Goal: Transaction & Acquisition: Book appointment/travel/reservation

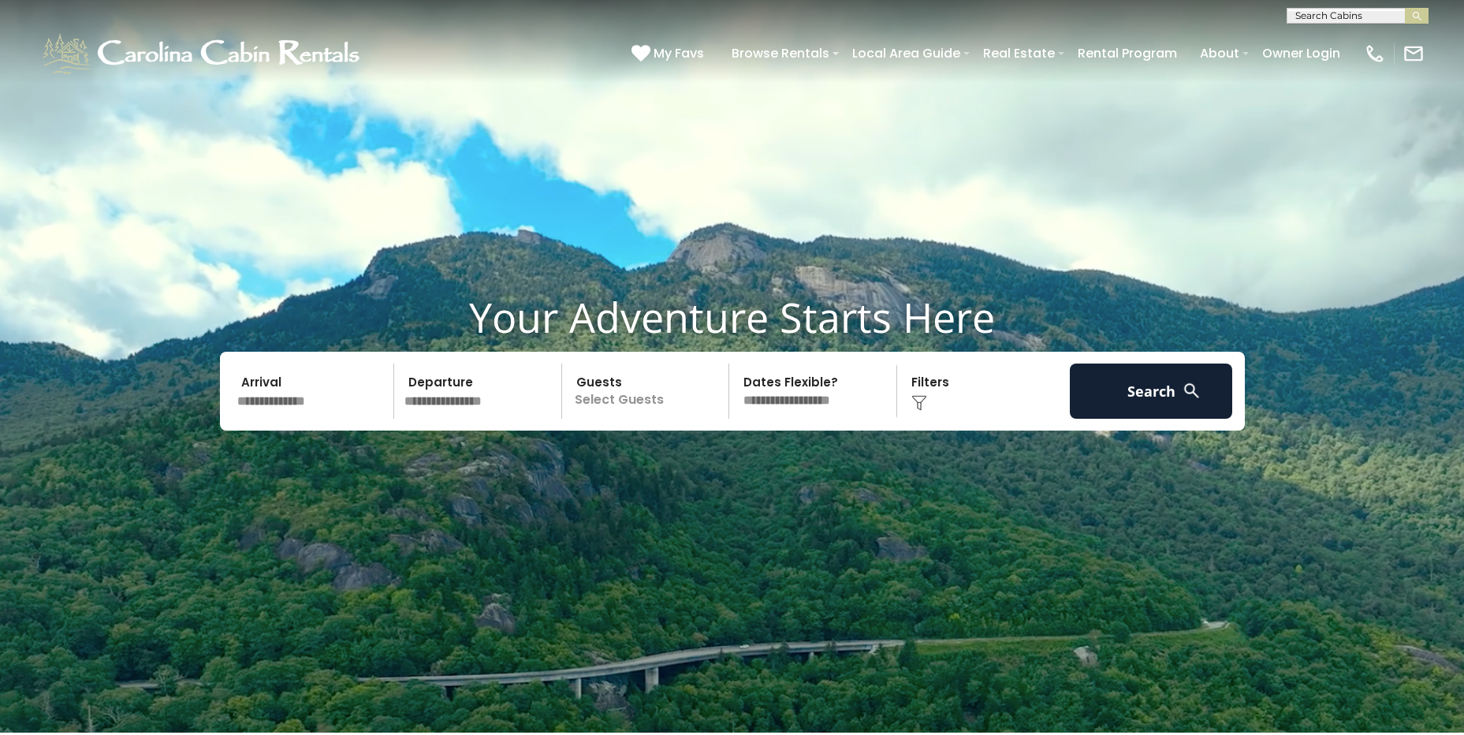
click at [301, 399] on input "text" at bounding box center [313, 390] width 163 height 55
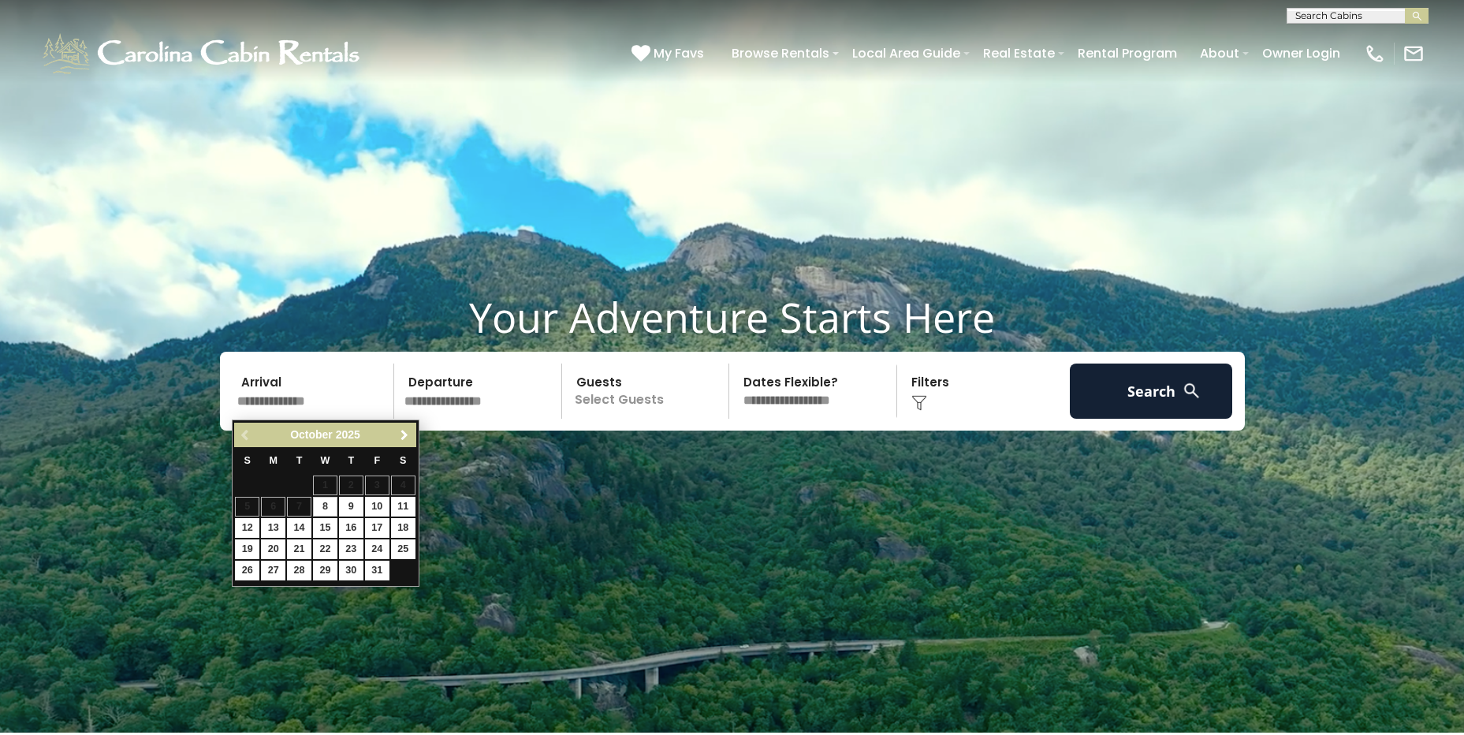
click at [407, 441] on link "Next" at bounding box center [405, 435] width 20 height 20
click at [401, 569] on link "29" at bounding box center [403, 570] width 24 height 20
type input "********"
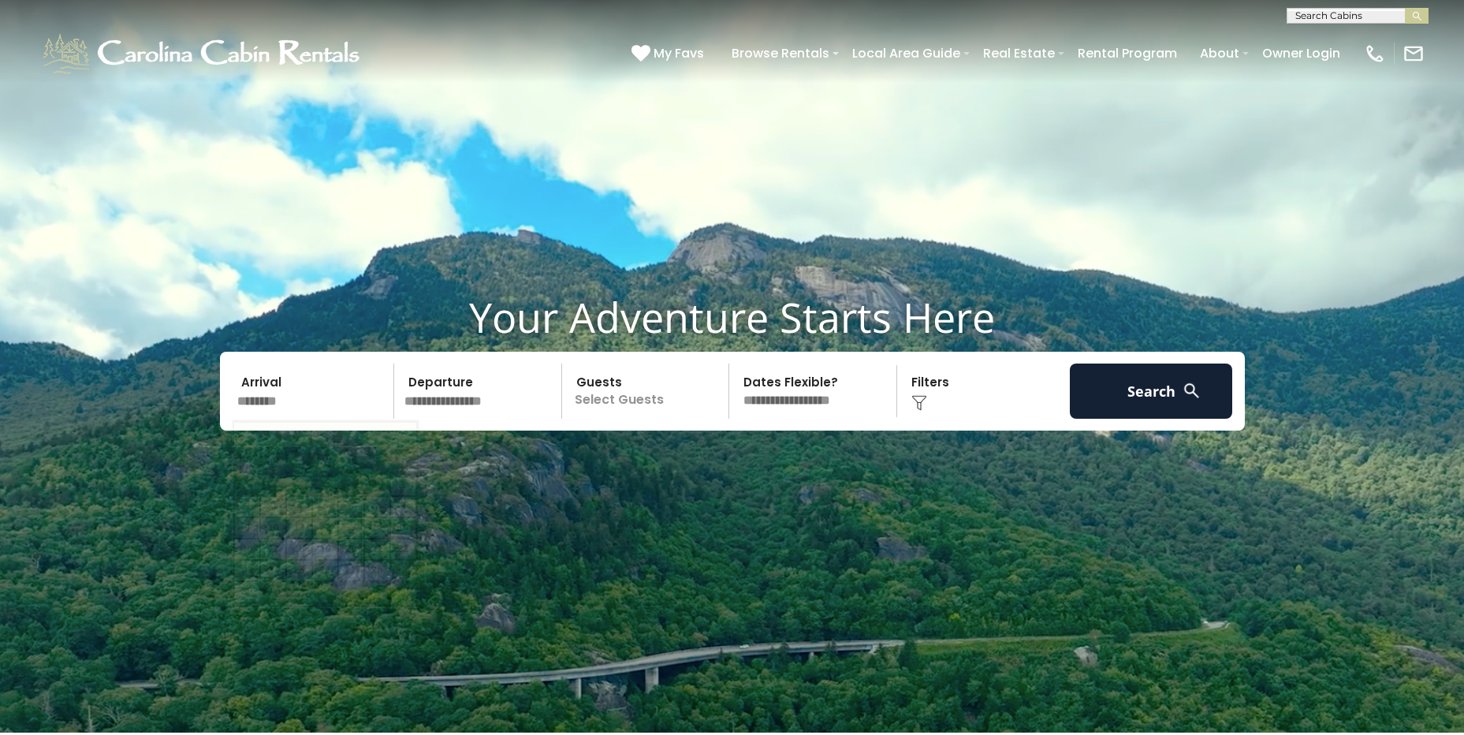
click at [270, 389] on input "********" at bounding box center [313, 390] width 163 height 55
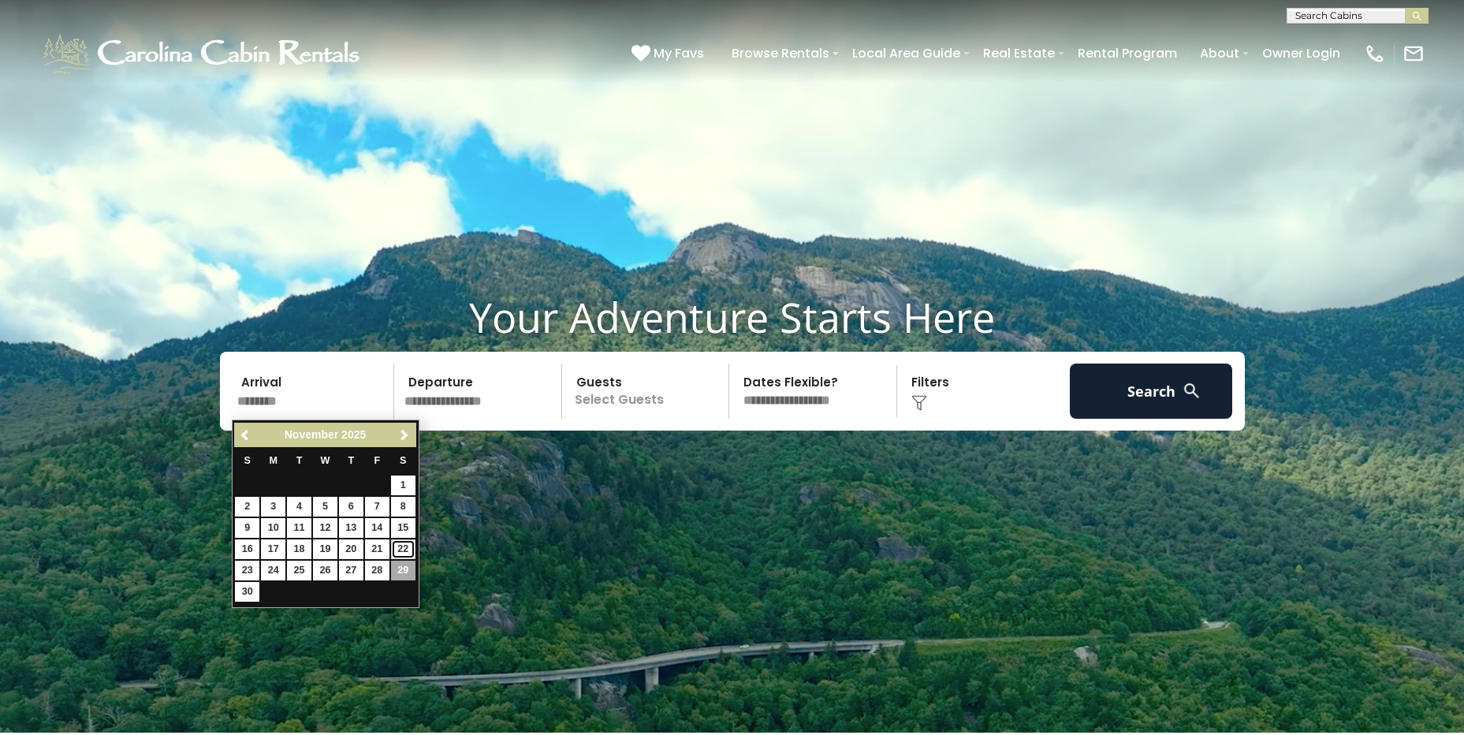
click at [408, 544] on link "22" at bounding box center [403, 549] width 24 height 20
type input "********"
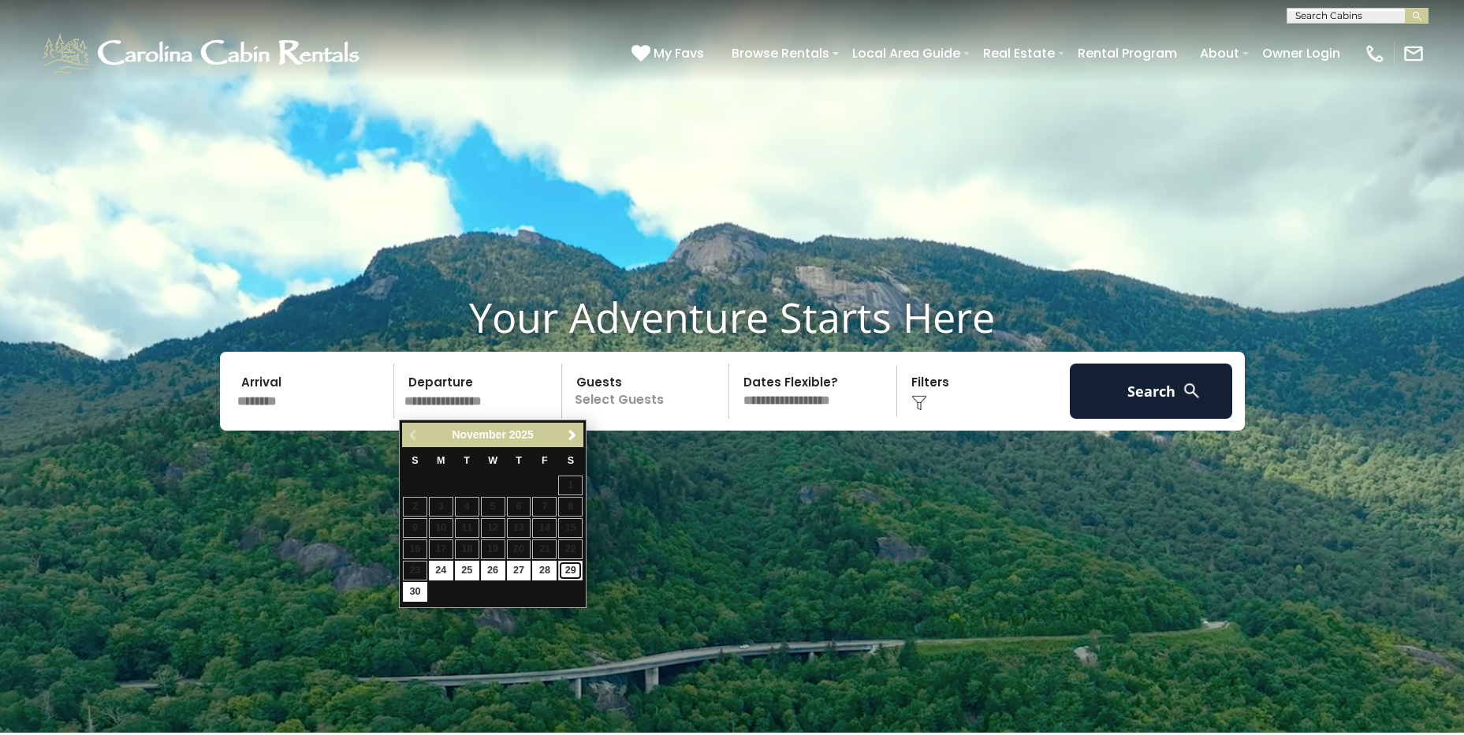
click at [566, 568] on link "29" at bounding box center [570, 570] width 24 height 20
type input "********"
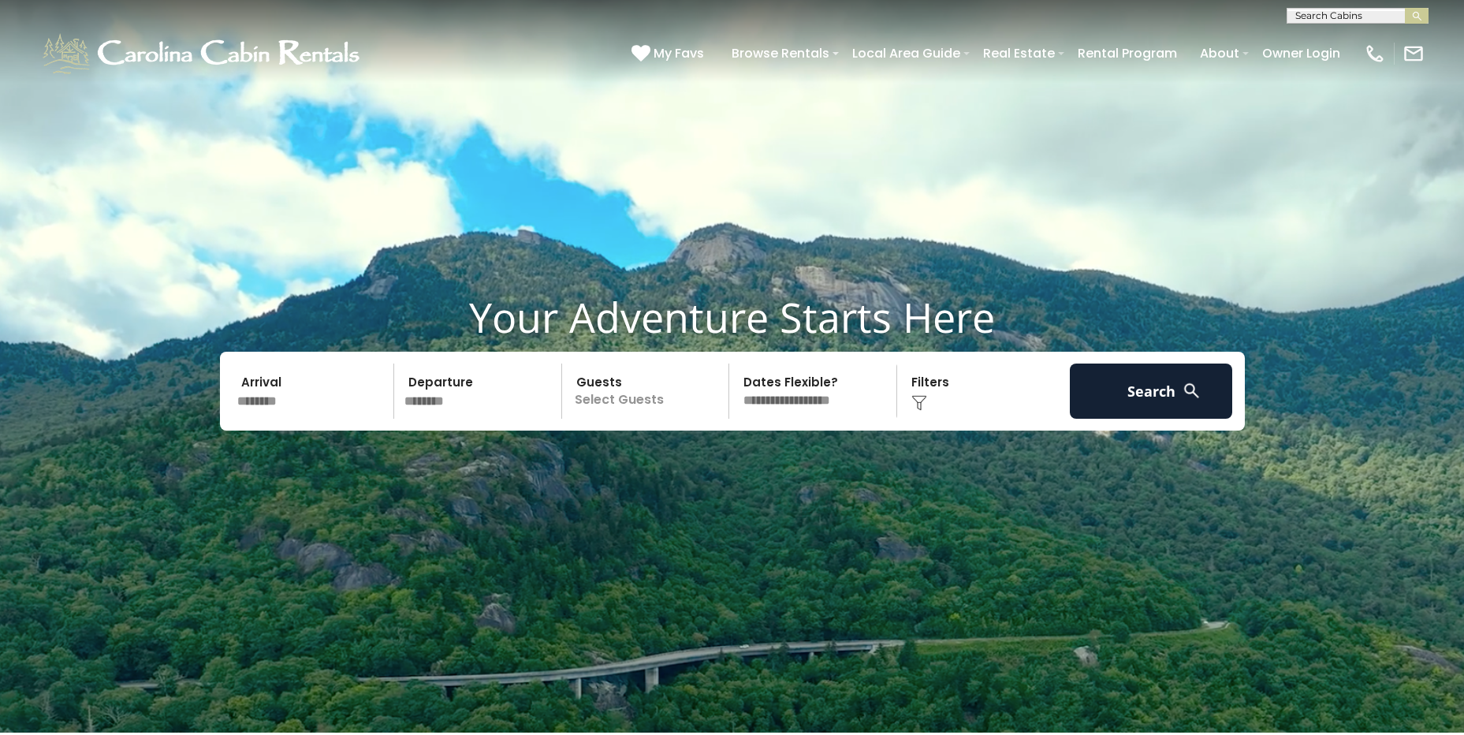
click at [651, 413] on p "Select Guests" at bounding box center [648, 390] width 162 height 55
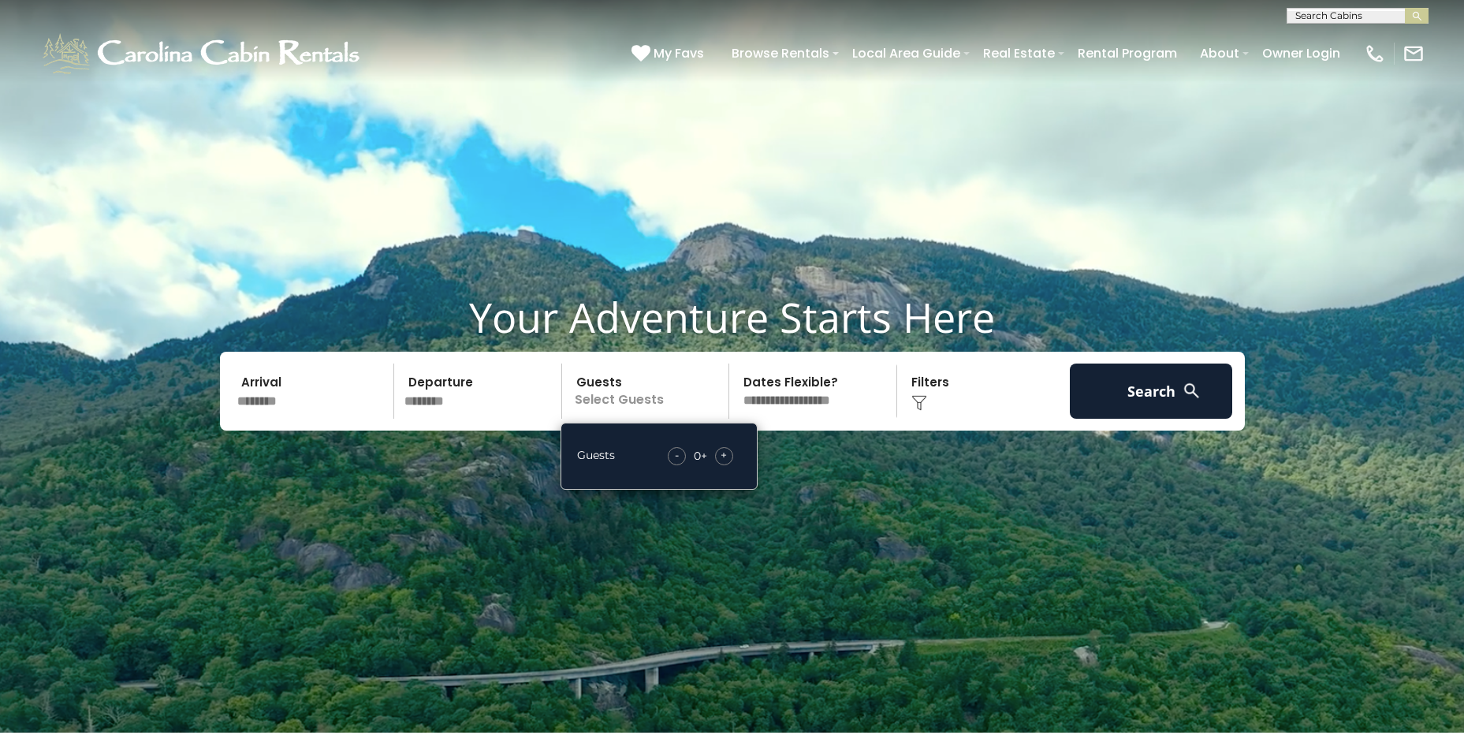
click at [722, 456] on span "+" at bounding box center [723, 455] width 6 height 16
click at [935, 402] on div "Click to Choose" at bounding box center [983, 390] width 163 height 55
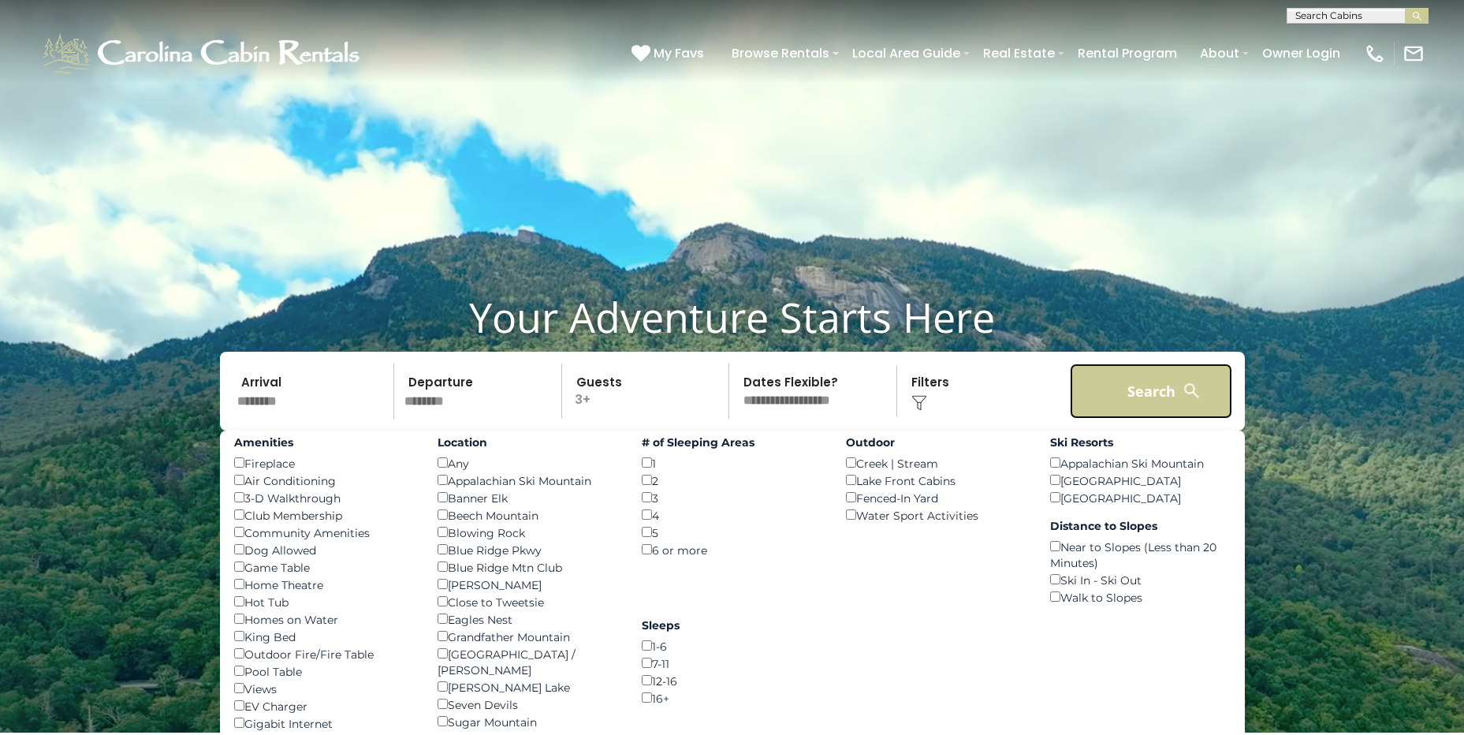
click at [1152, 399] on button "Search" at bounding box center [1151, 390] width 163 height 55
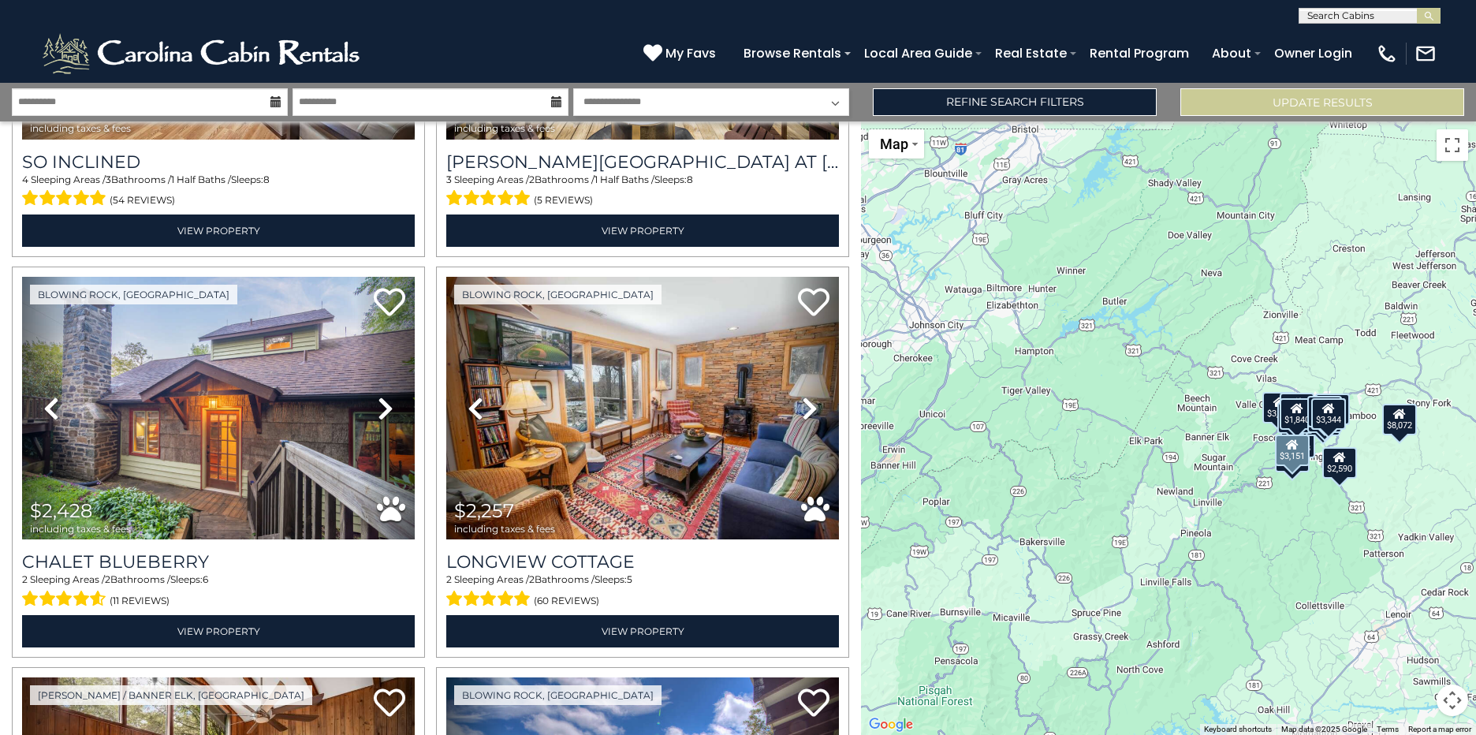
scroll to position [1182, 0]
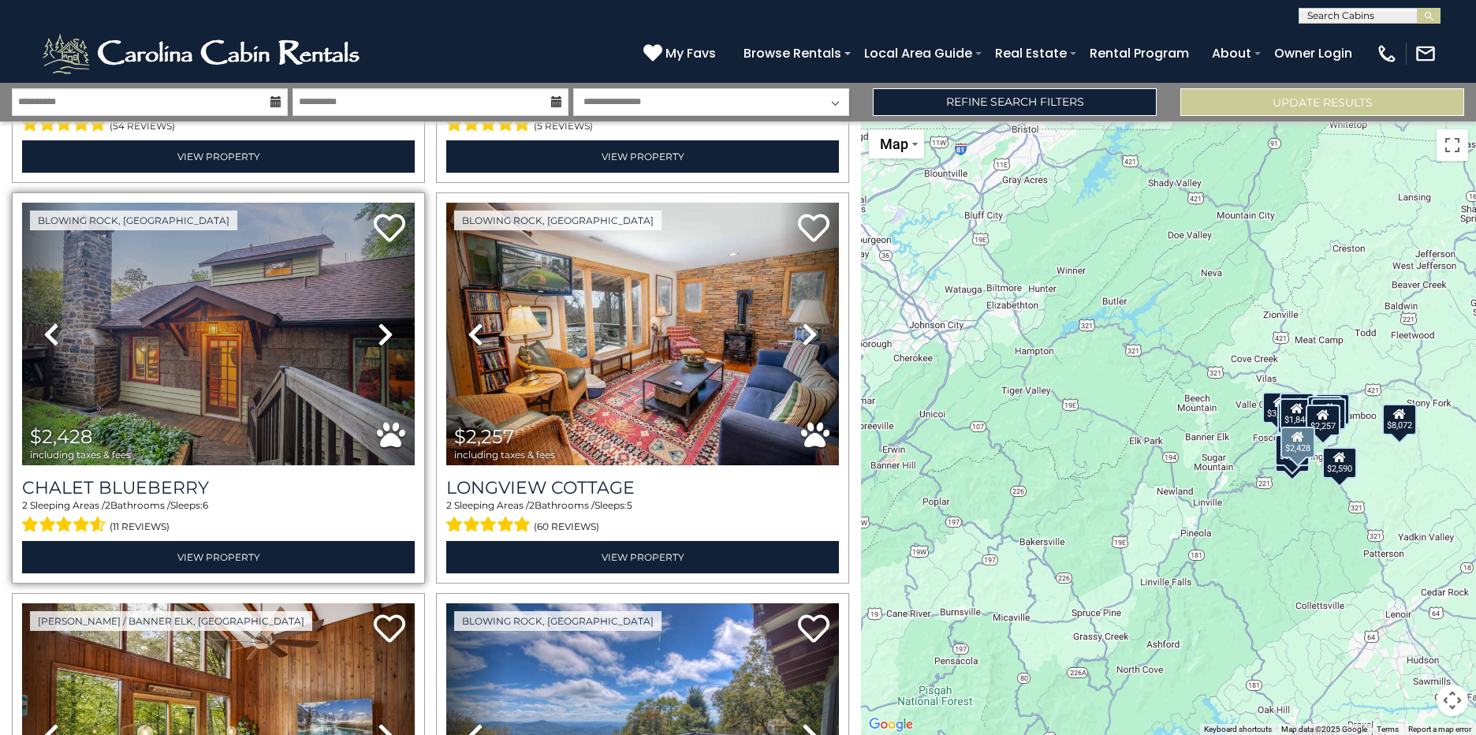
click at [378, 347] on icon at bounding box center [386, 334] width 16 height 25
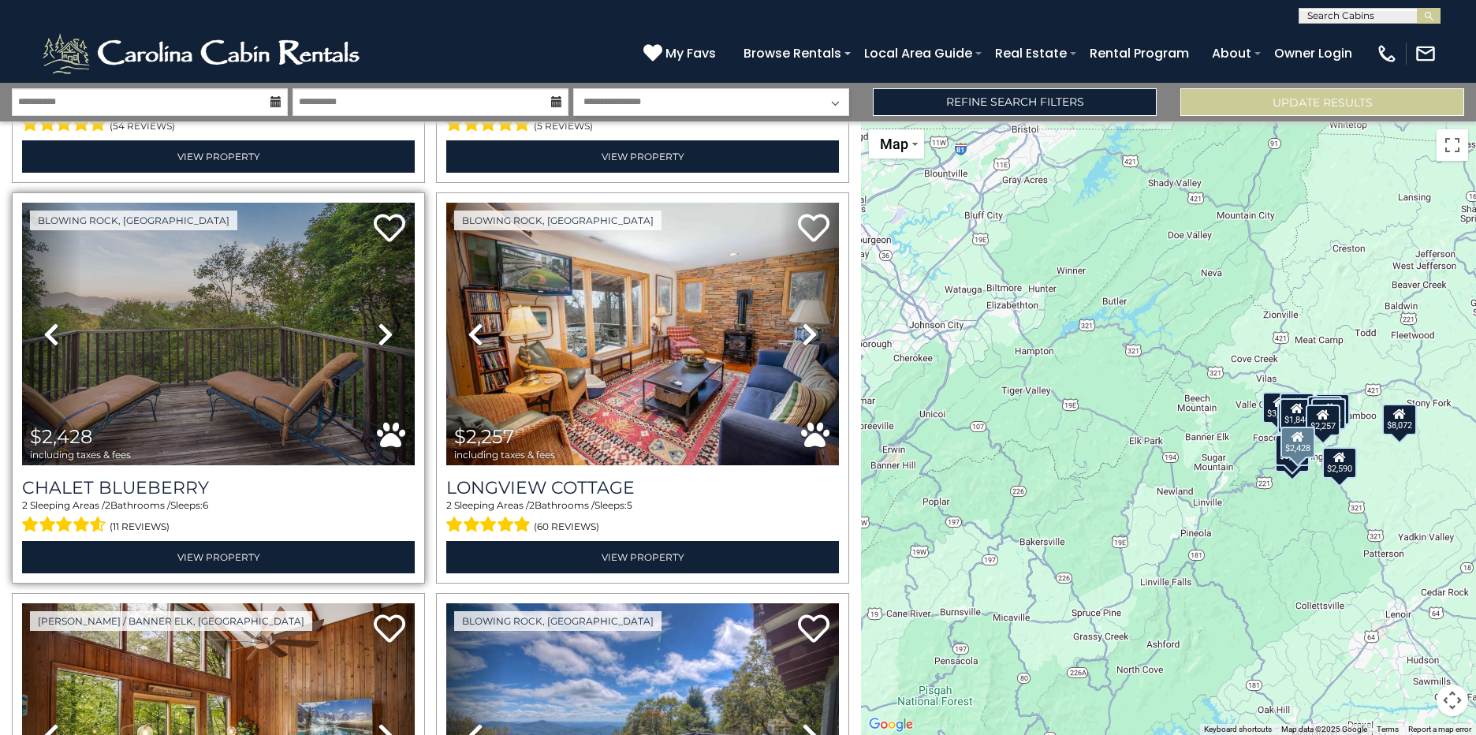
click at [378, 347] on icon at bounding box center [386, 334] width 16 height 25
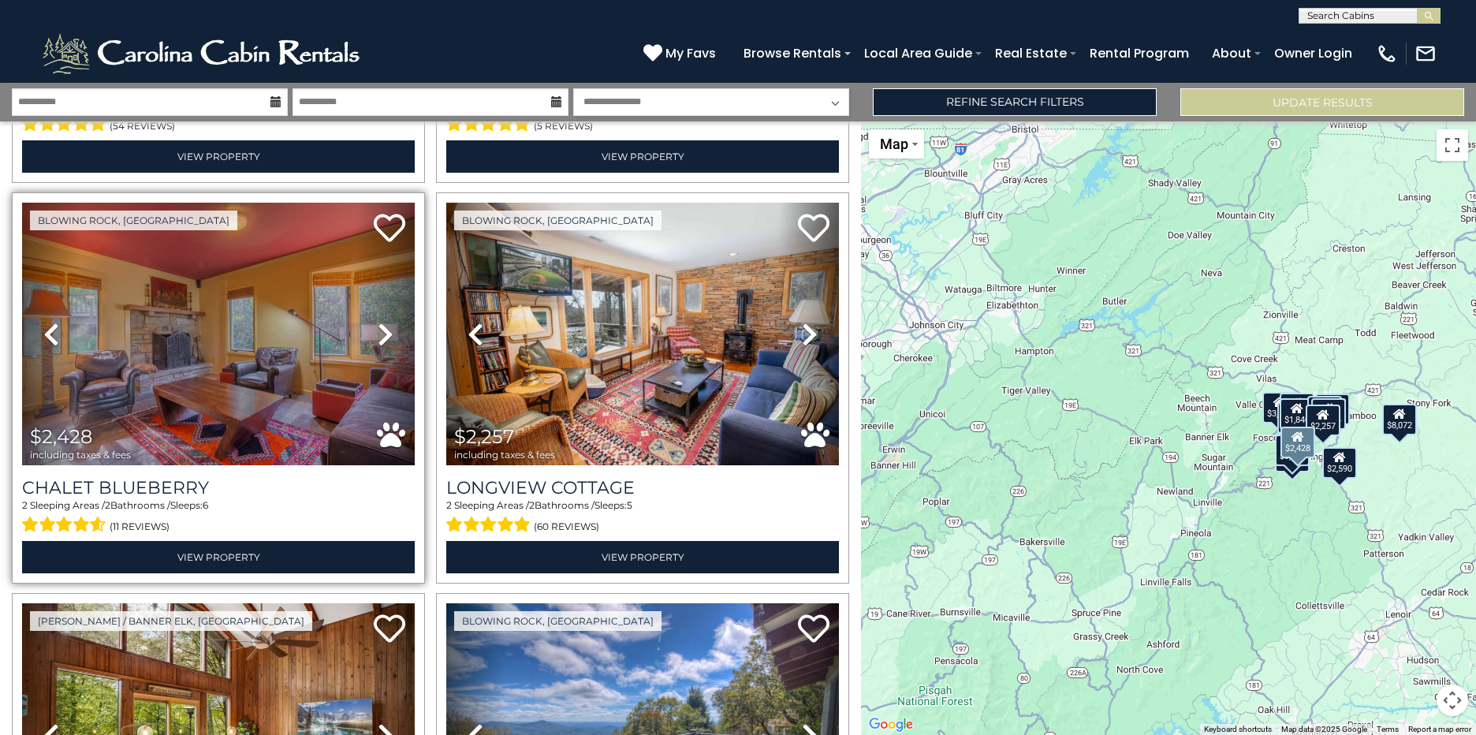
click at [51, 347] on icon at bounding box center [51, 334] width 16 height 25
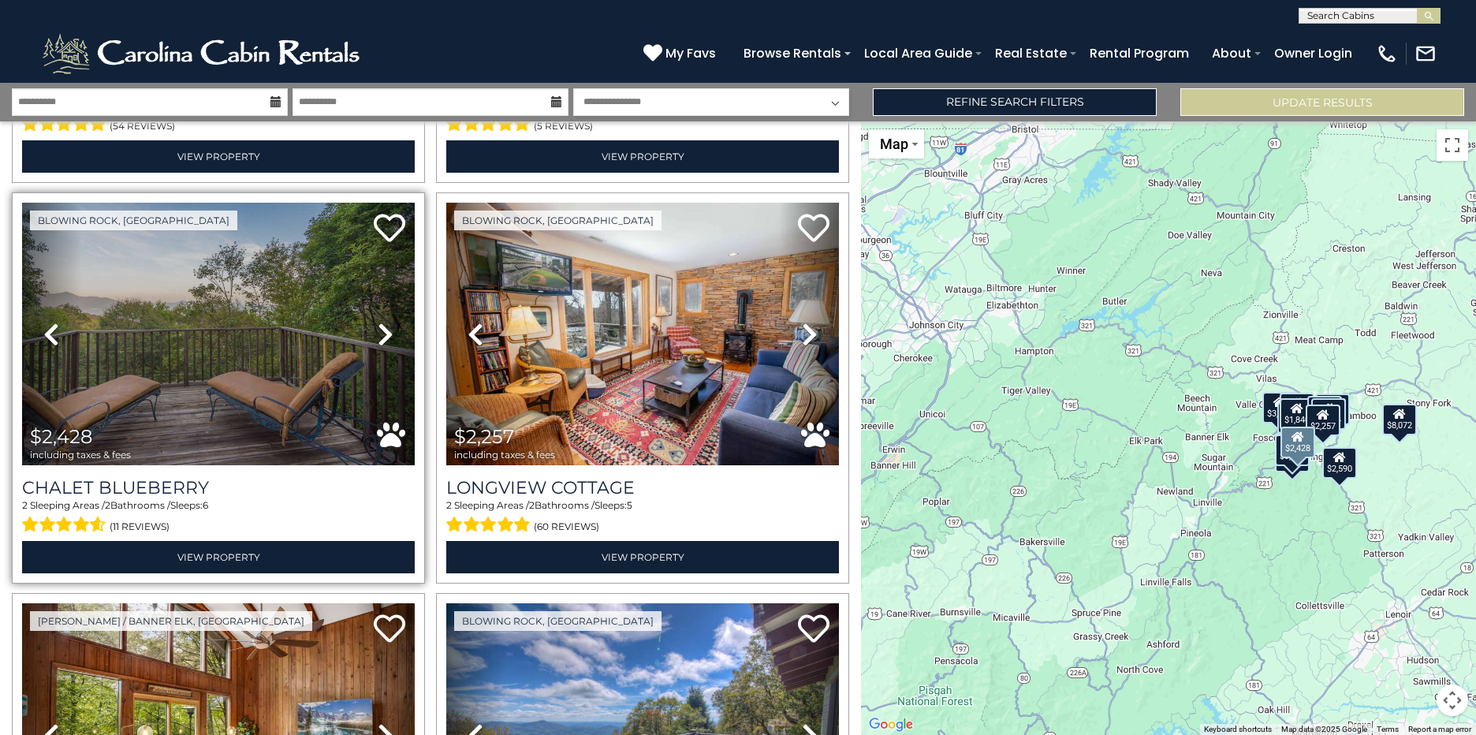
click at [380, 347] on icon at bounding box center [386, 334] width 16 height 25
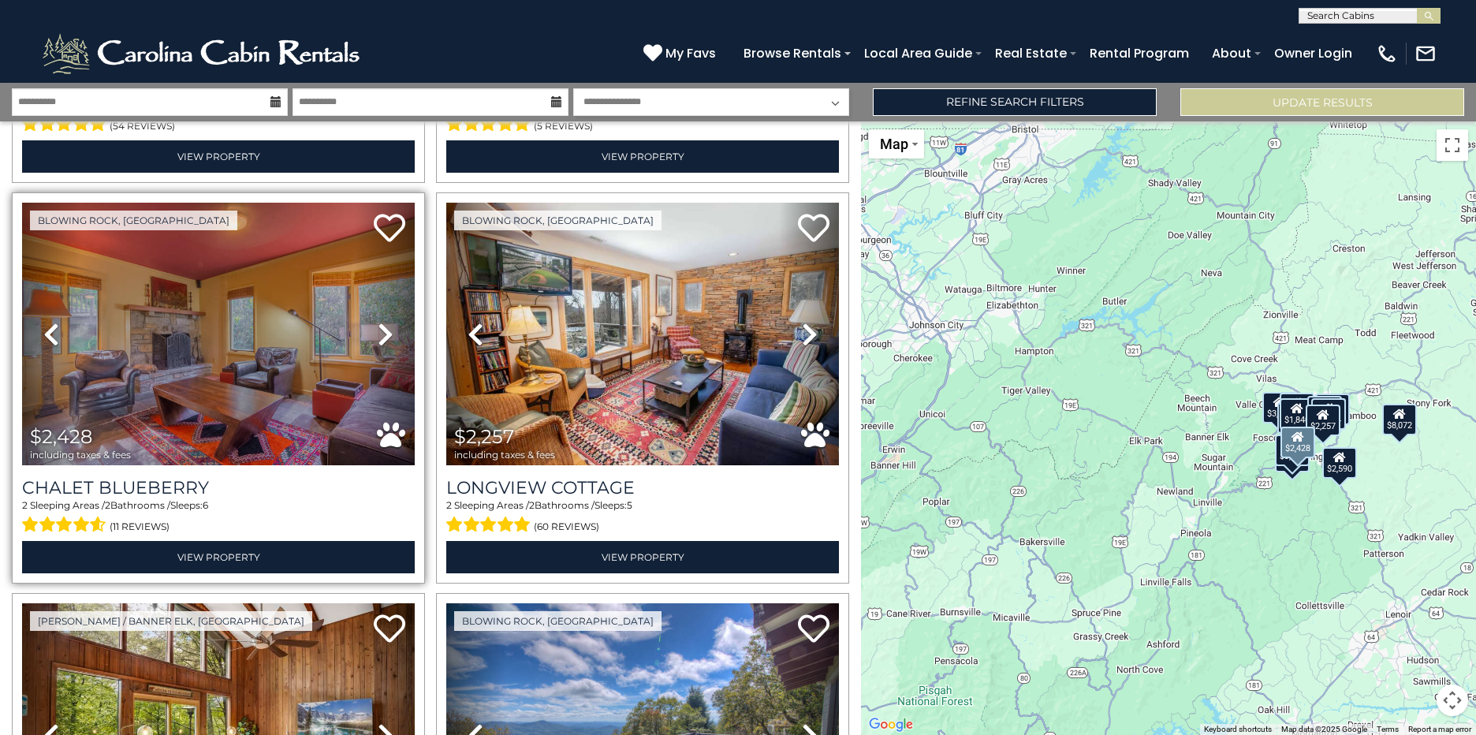
click at [380, 347] on icon at bounding box center [386, 334] width 16 height 25
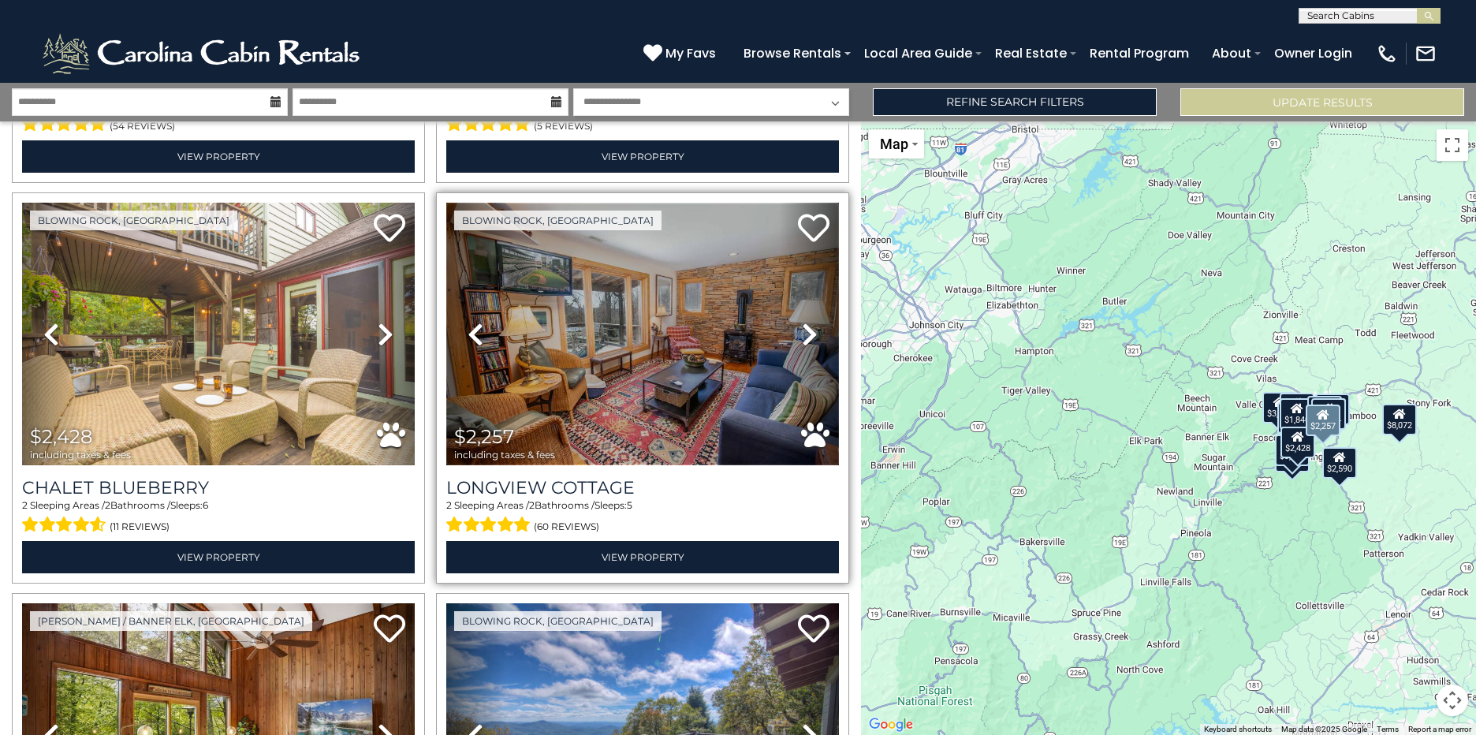
click at [608, 395] on img at bounding box center [642, 334] width 393 height 263
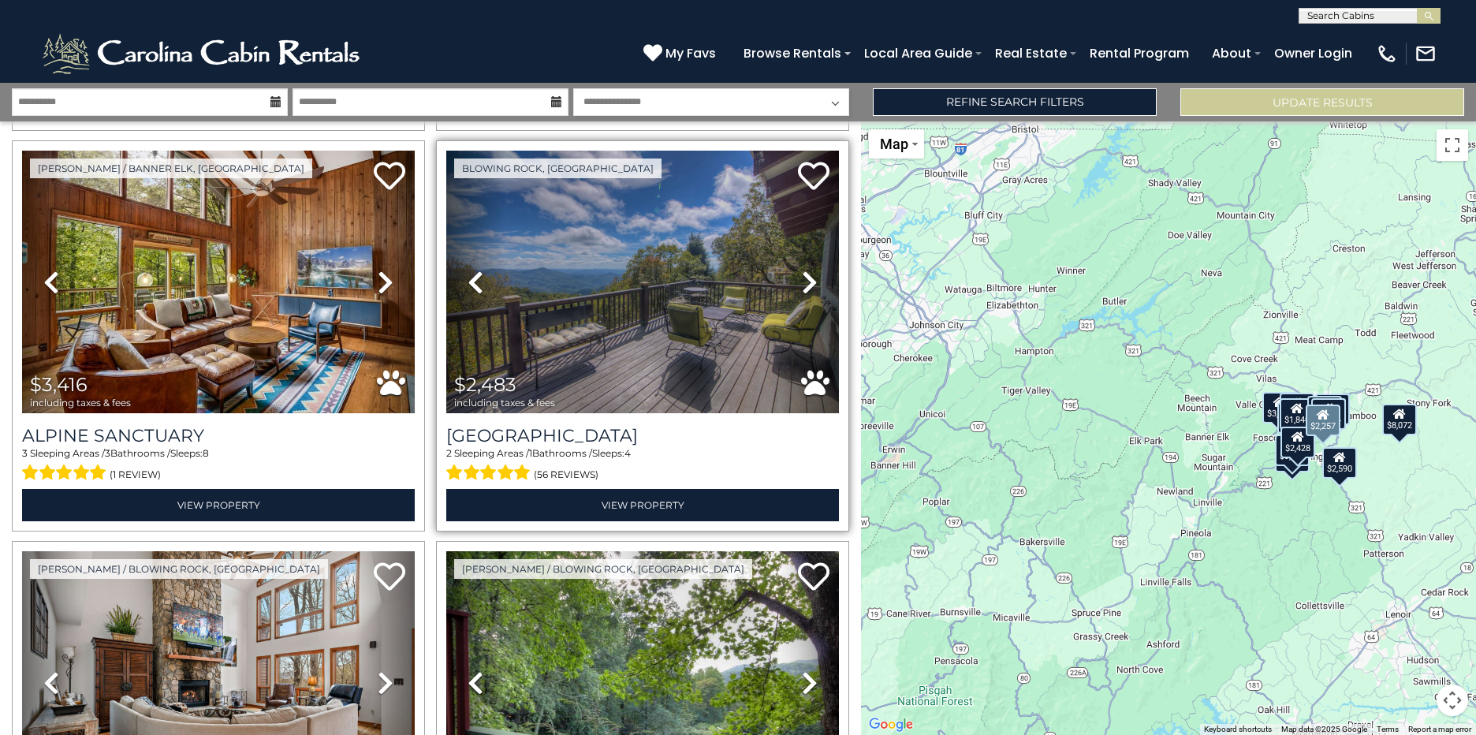
scroll to position [1655, 0]
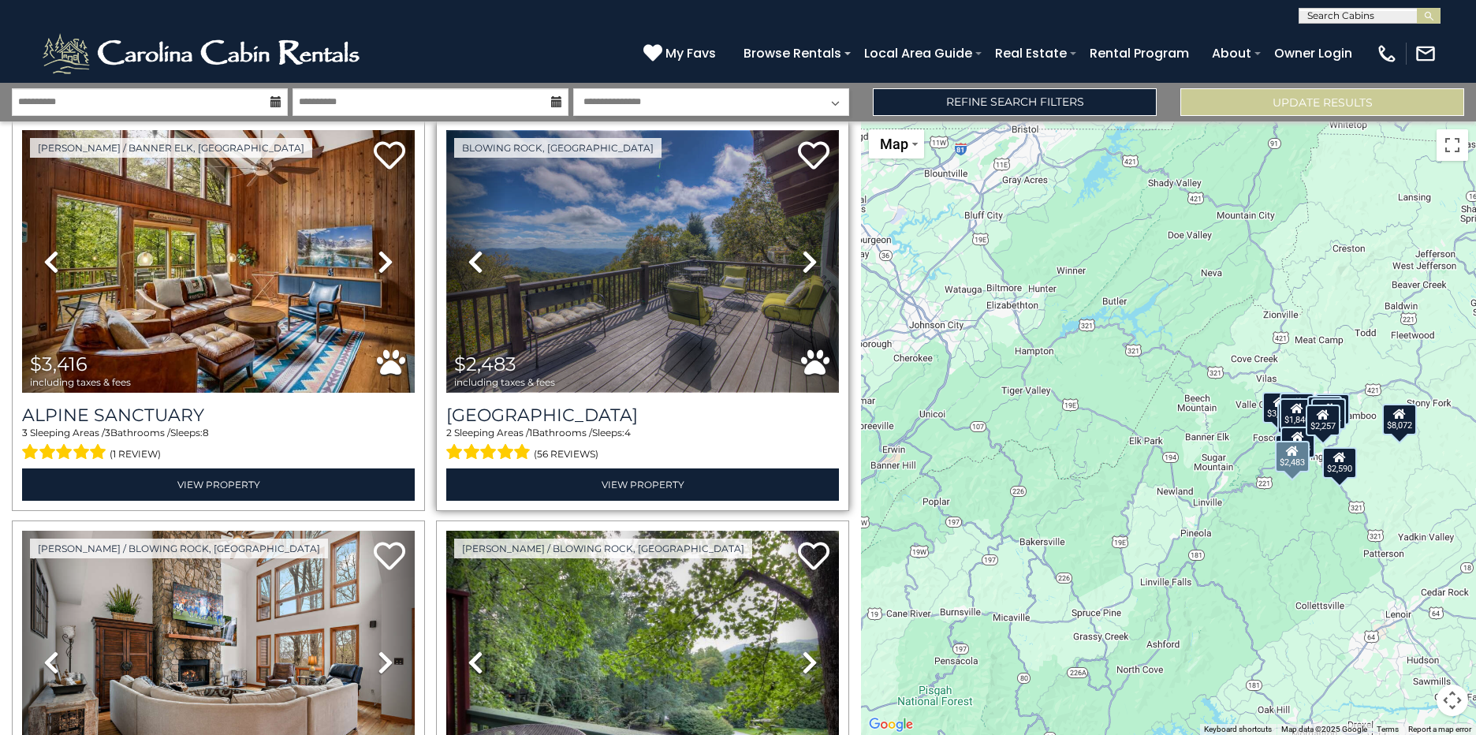
click at [586, 347] on img at bounding box center [642, 261] width 393 height 263
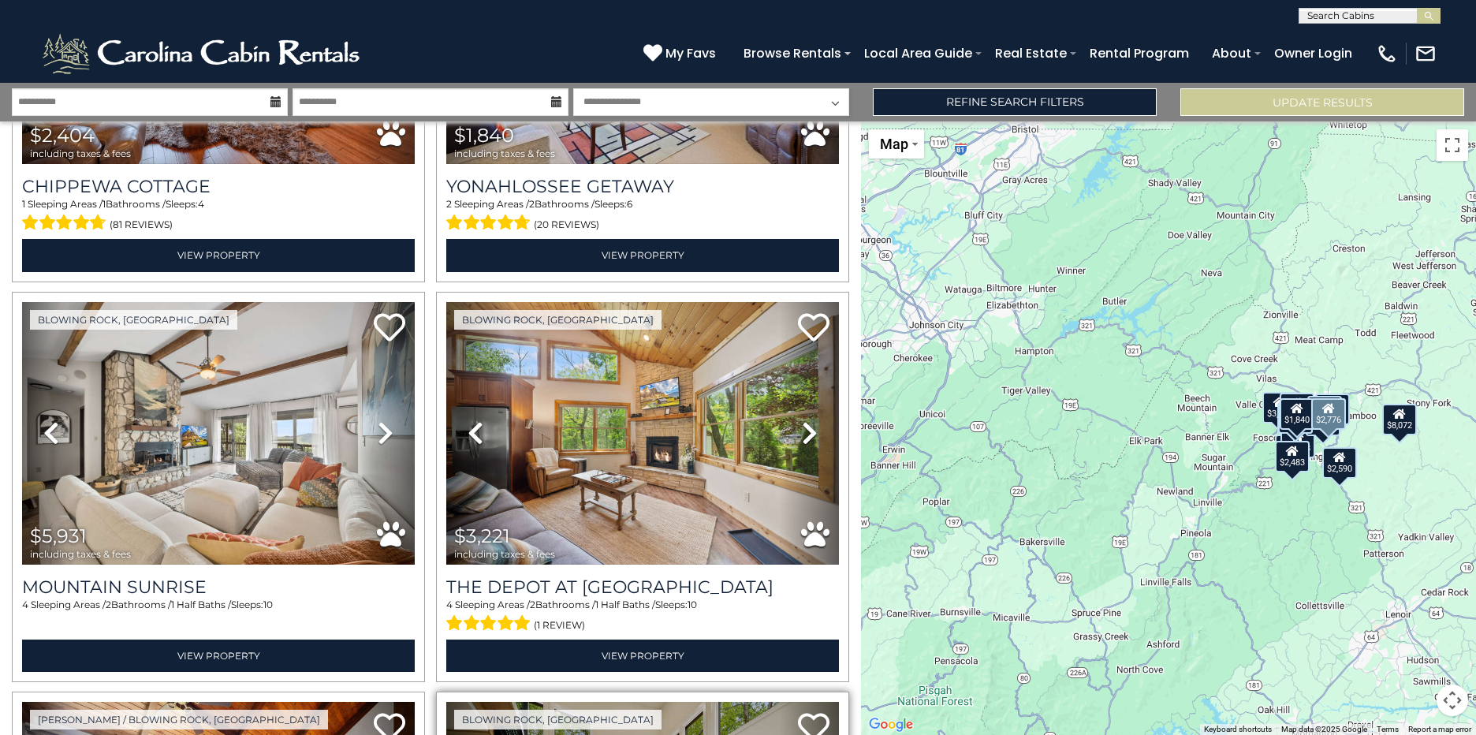
scroll to position [2533, 0]
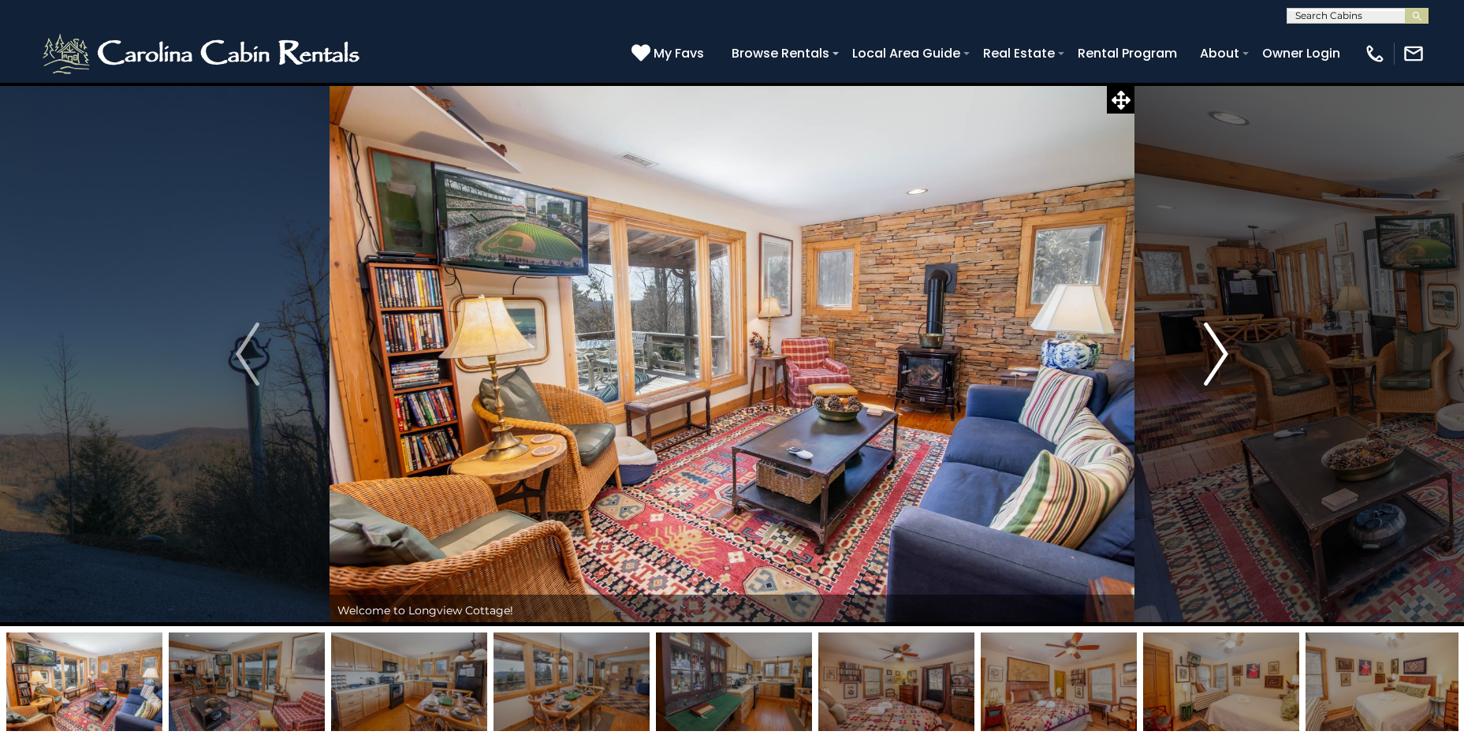
click at [1211, 369] on img "Next" at bounding box center [1216, 353] width 24 height 63
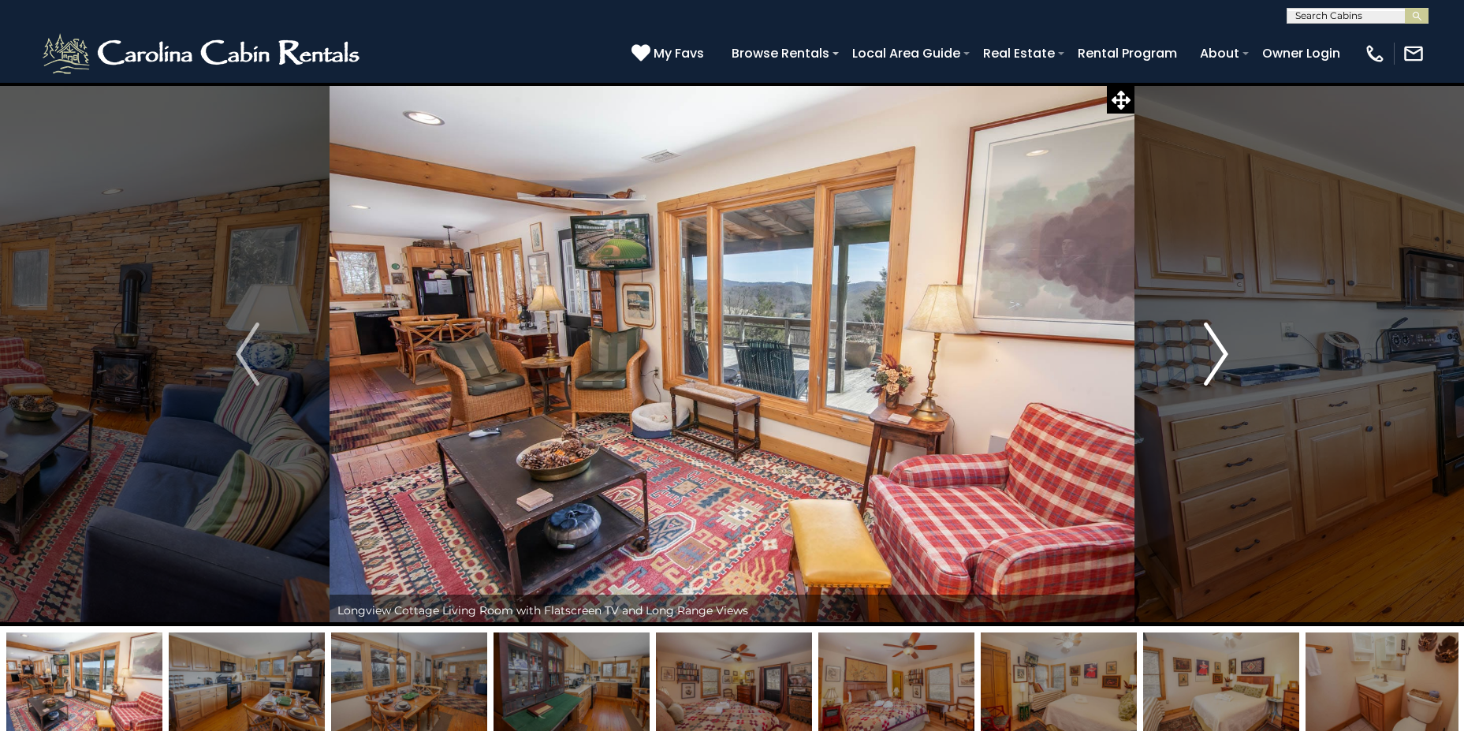
click at [1211, 369] on img "Next" at bounding box center [1216, 353] width 24 height 63
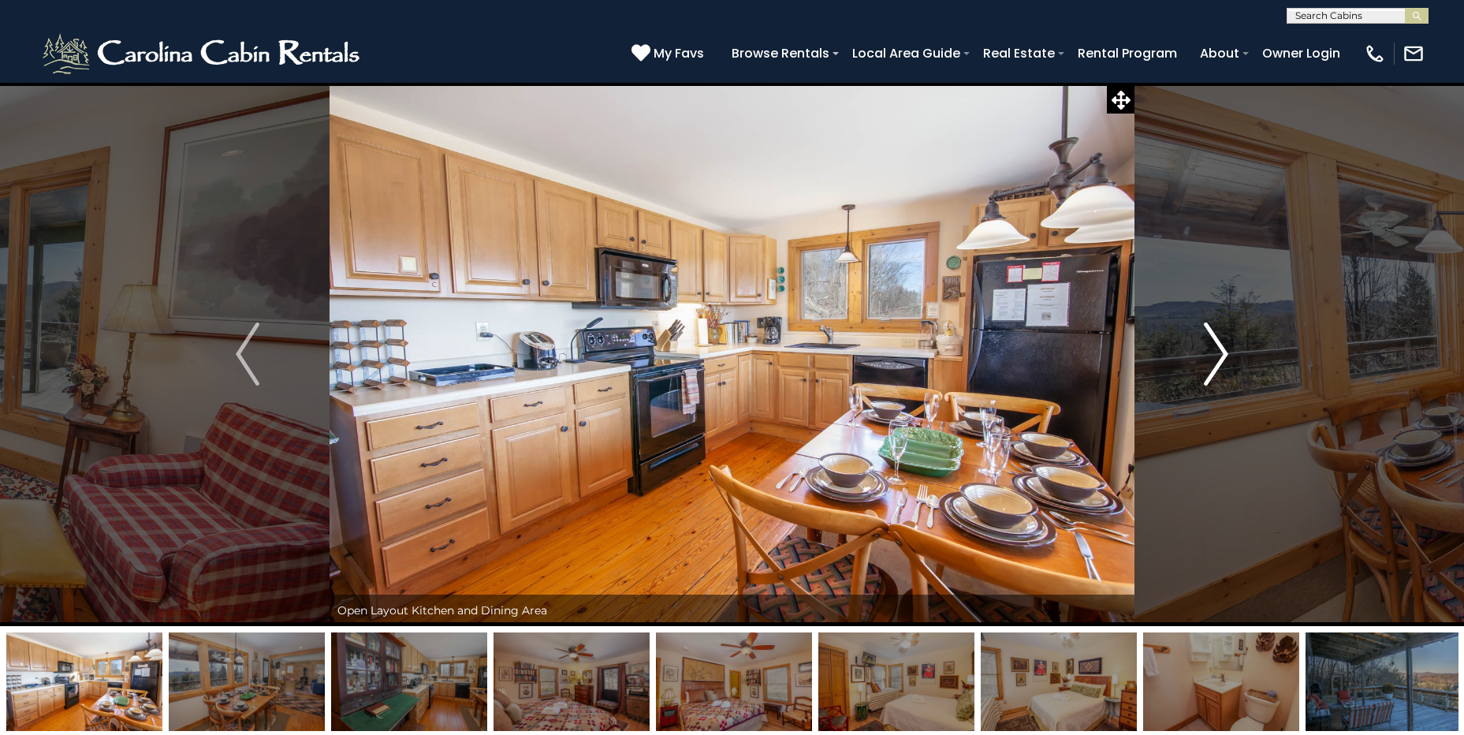
click at [1211, 369] on img "Next" at bounding box center [1216, 353] width 24 height 63
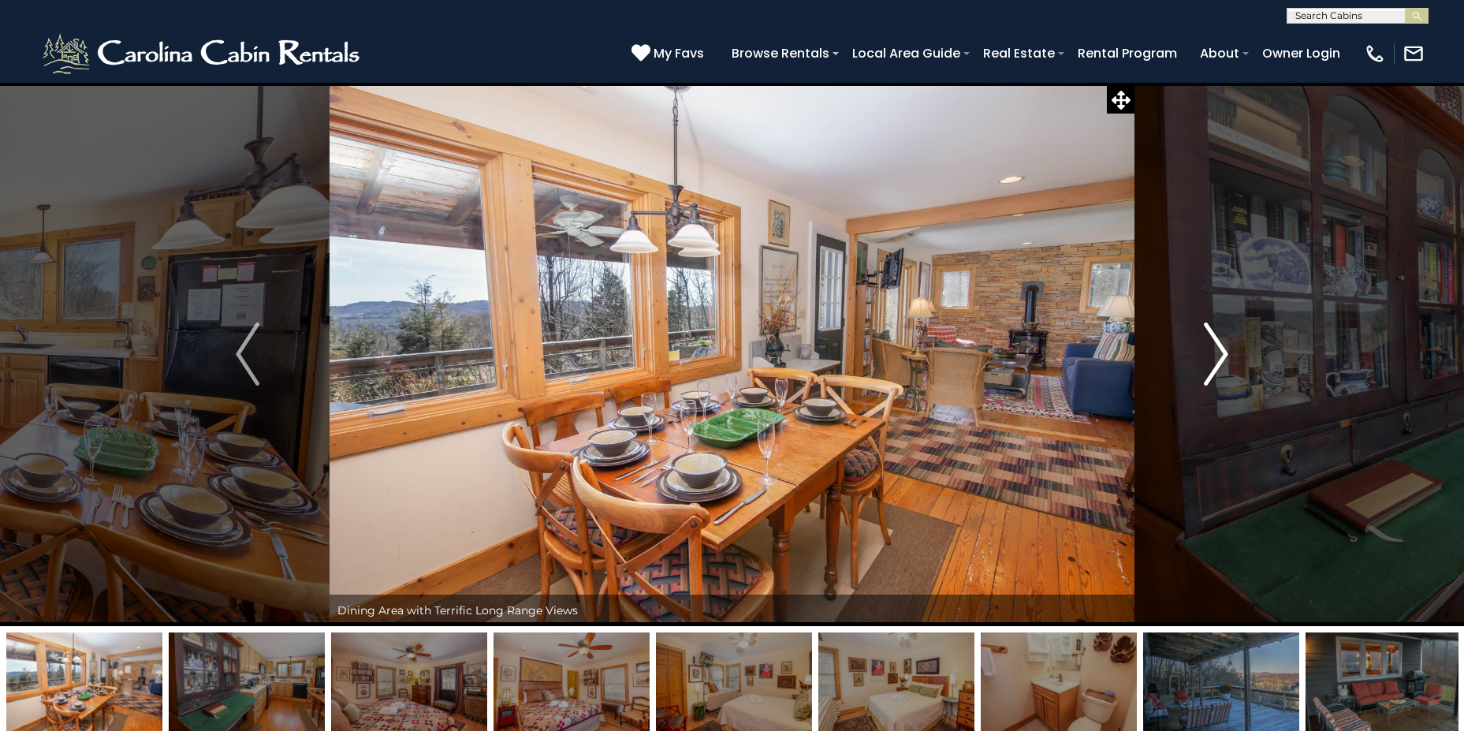
click at [1211, 360] on img "Next" at bounding box center [1216, 353] width 24 height 63
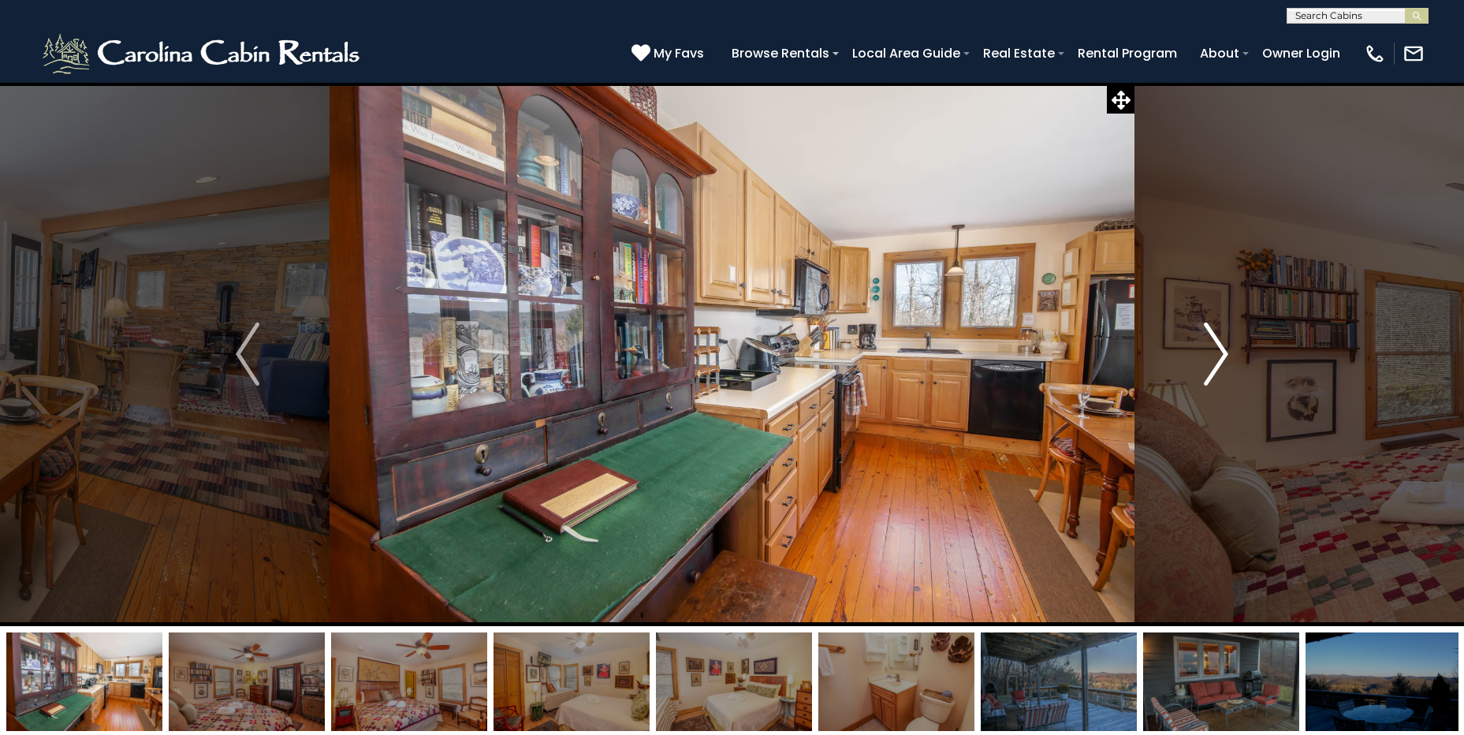
click at [1211, 360] on img "Next" at bounding box center [1216, 353] width 24 height 63
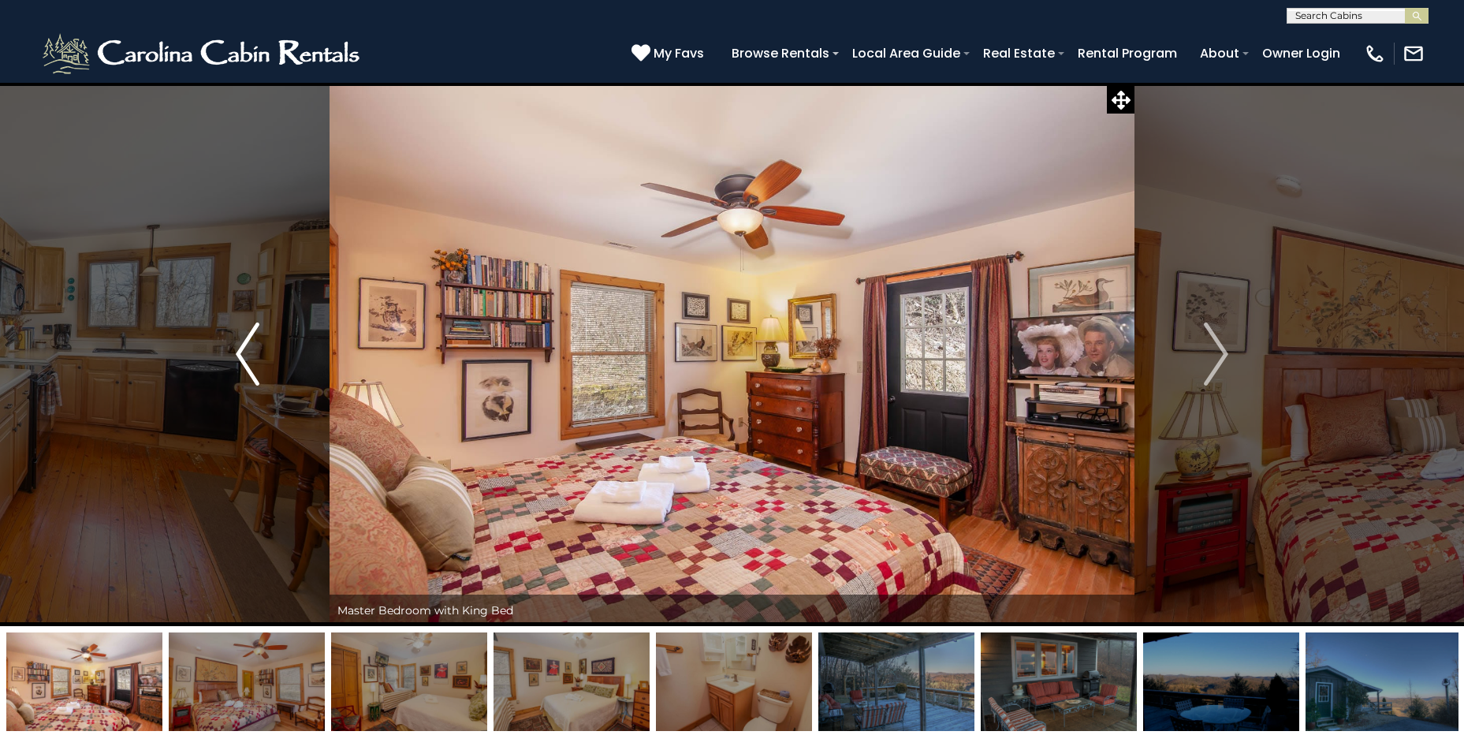
click at [248, 344] on img "Previous" at bounding box center [248, 353] width 24 height 63
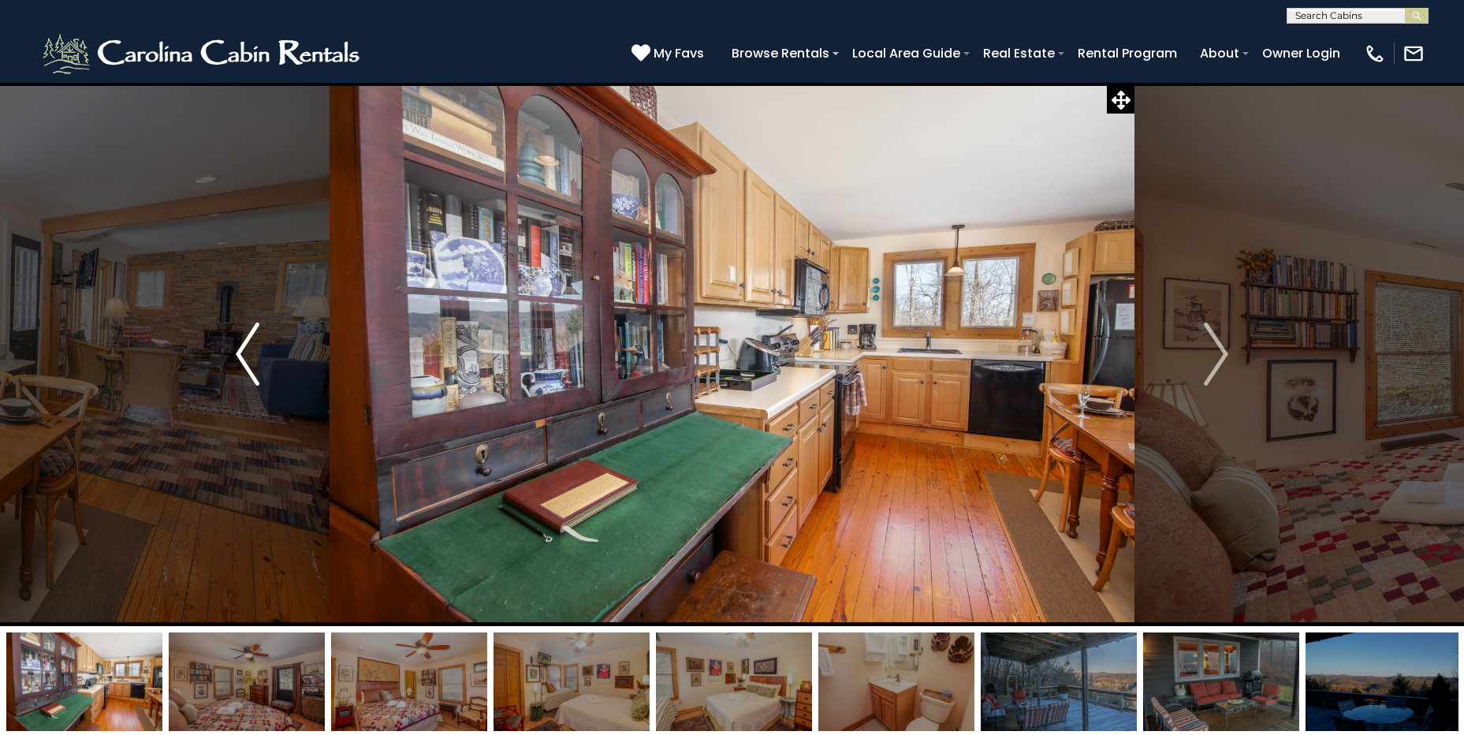
click at [248, 344] on img "Previous" at bounding box center [248, 353] width 24 height 63
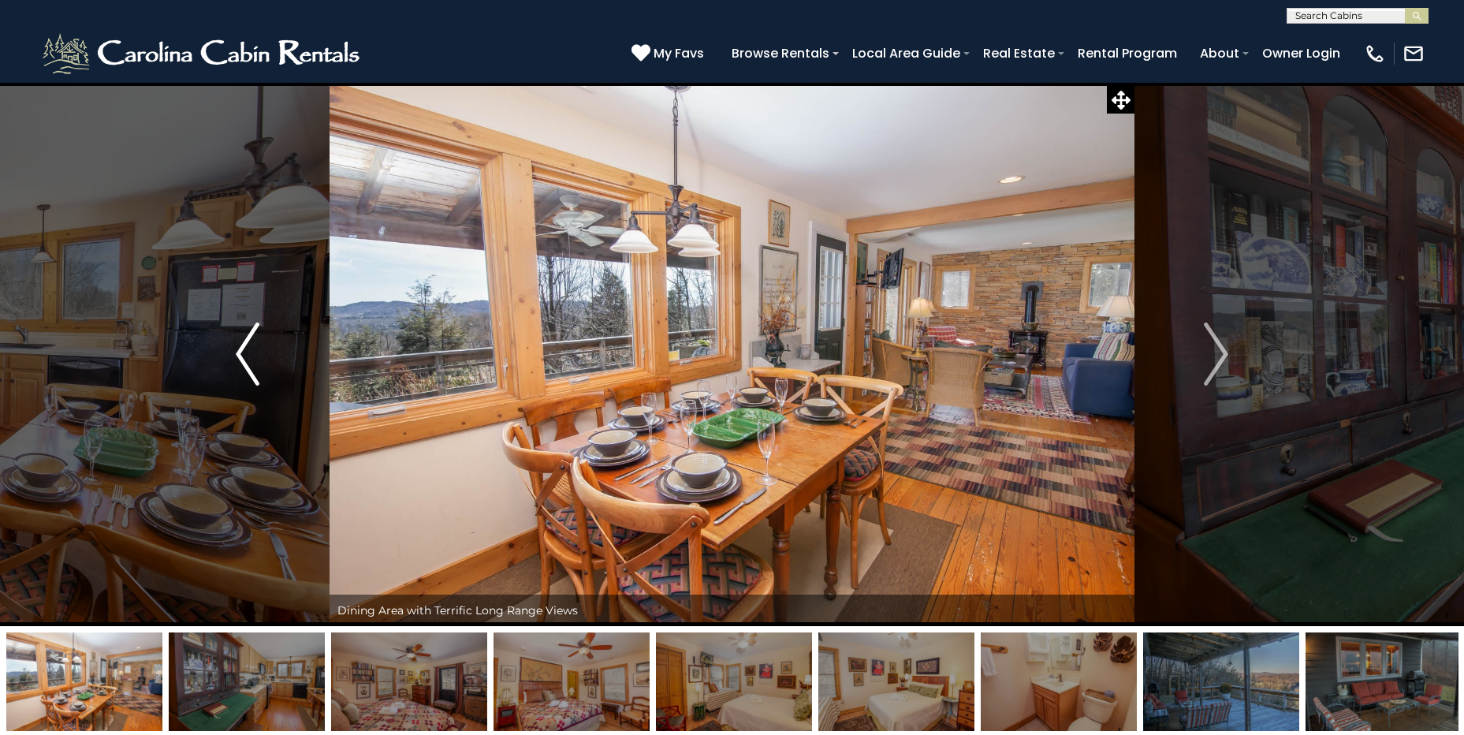
click at [248, 344] on img "Previous" at bounding box center [248, 353] width 24 height 63
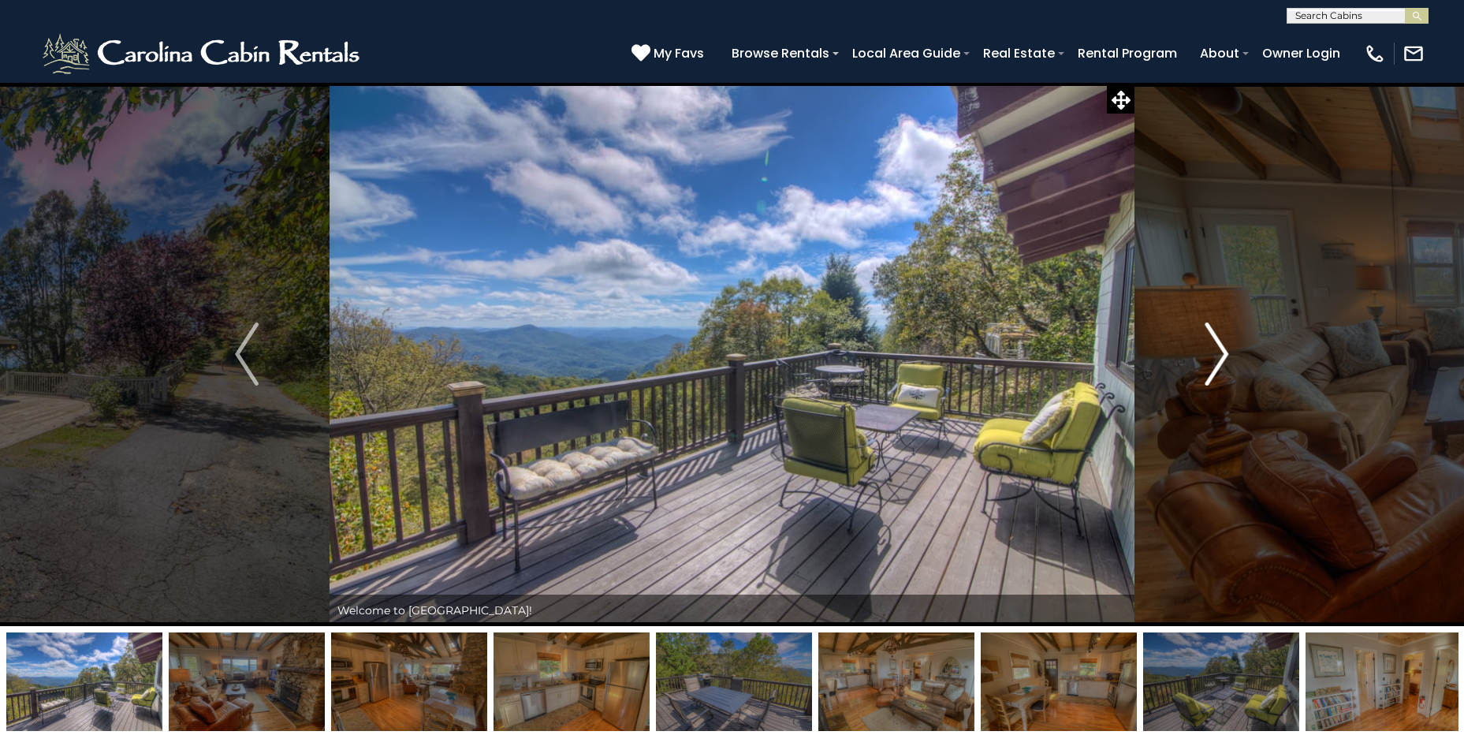
click at [1211, 363] on img "Next" at bounding box center [1217, 353] width 24 height 63
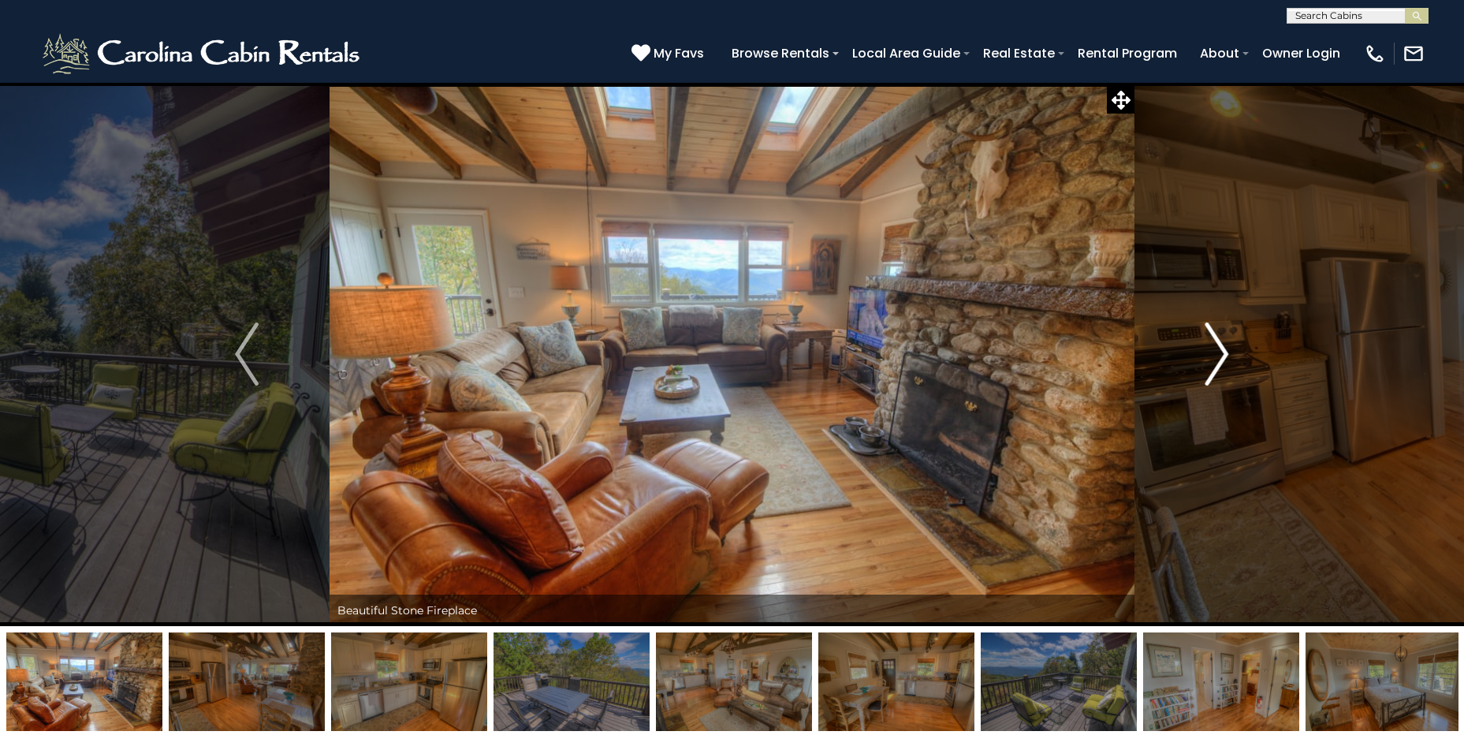
click at [1211, 363] on img "Next" at bounding box center [1217, 353] width 24 height 63
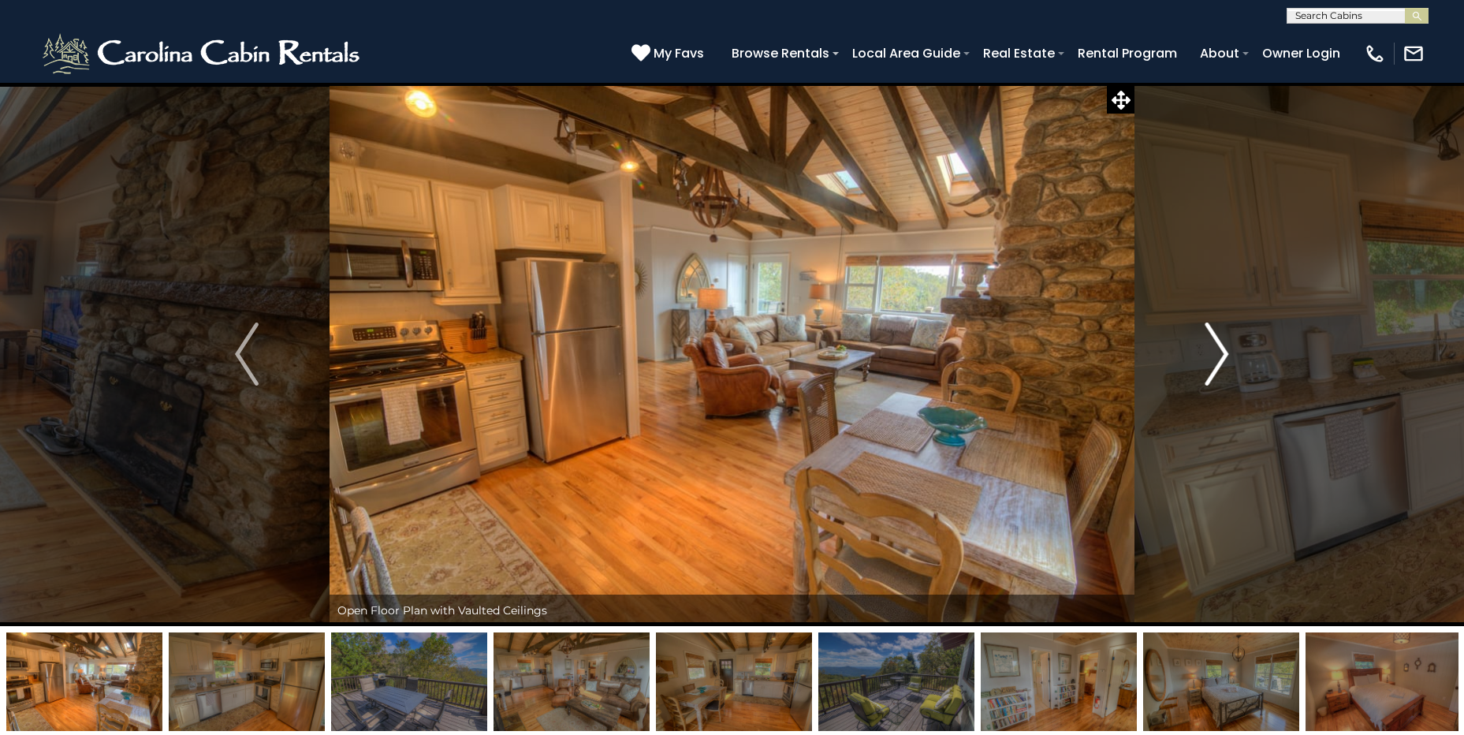
click at [1211, 363] on img "Next" at bounding box center [1217, 353] width 24 height 63
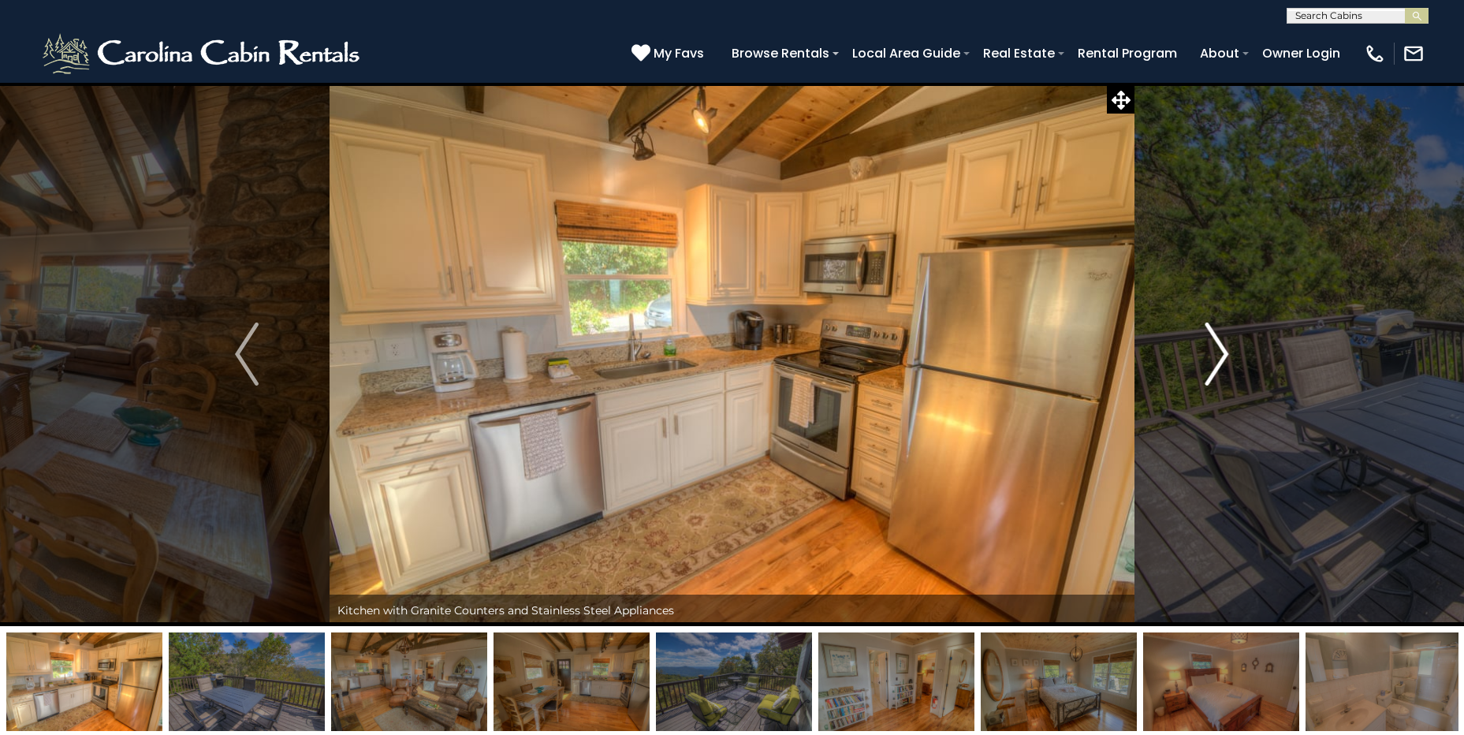
click at [1211, 363] on img "Next" at bounding box center [1217, 353] width 24 height 63
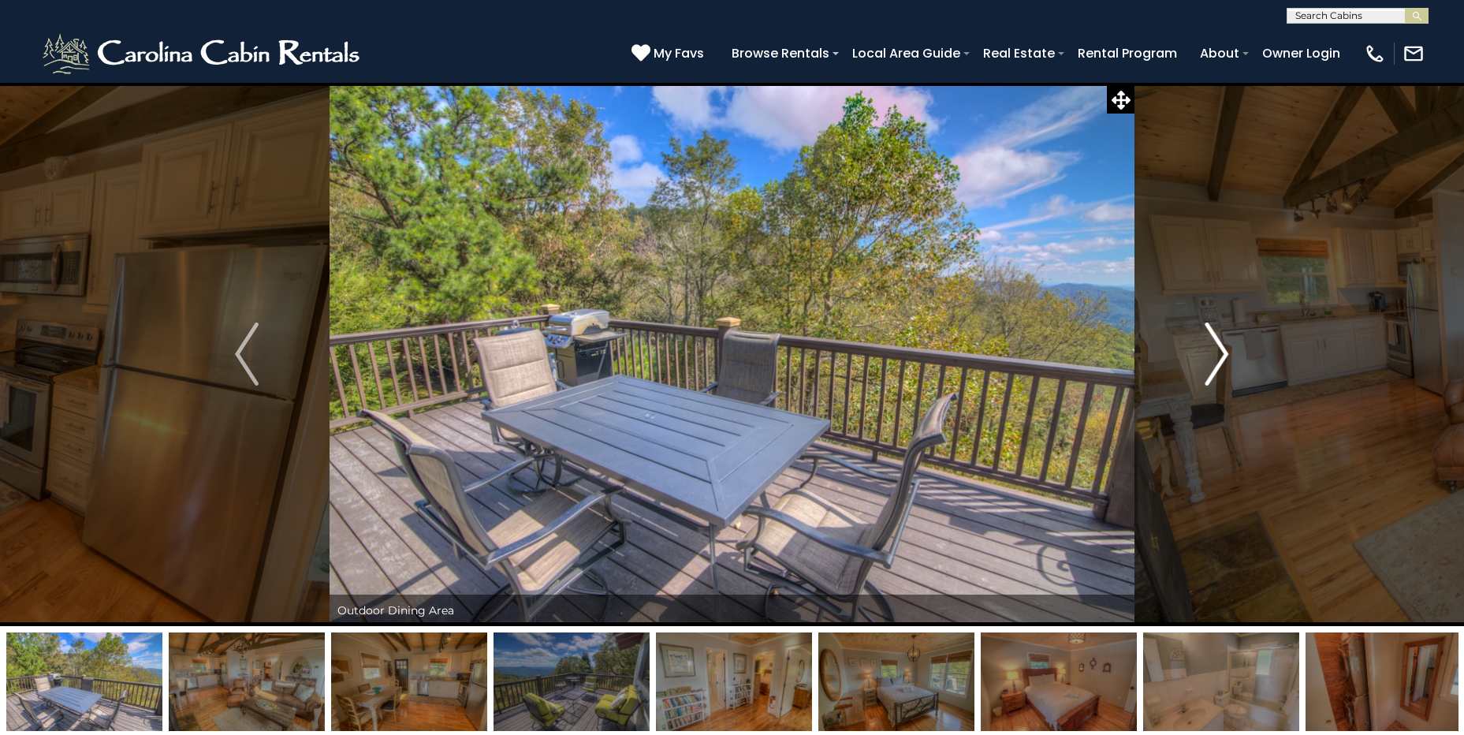
click at [1211, 363] on img "Next" at bounding box center [1217, 353] width 24 height 63
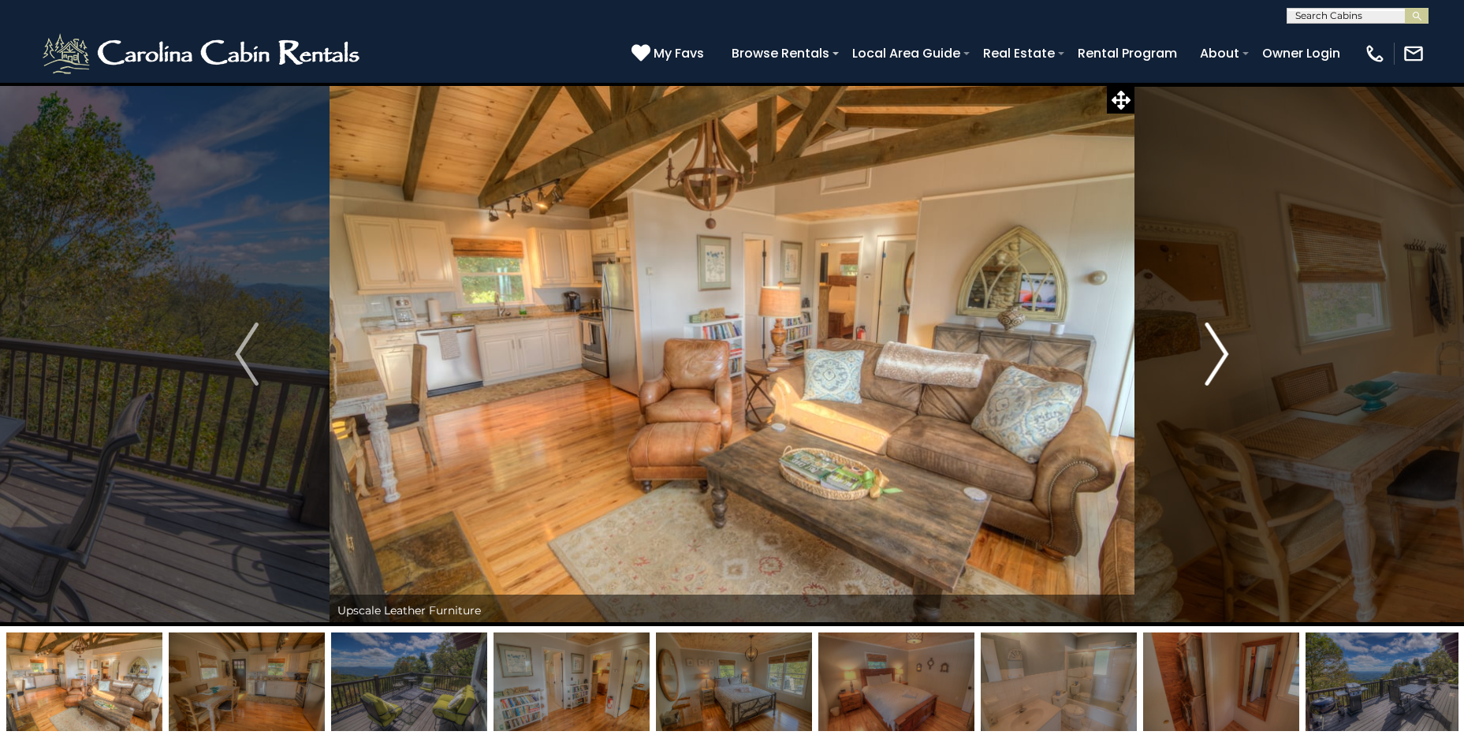
click at [1211, 363] on img "Next" at bounding box center [1217, 353] width 24 height 63
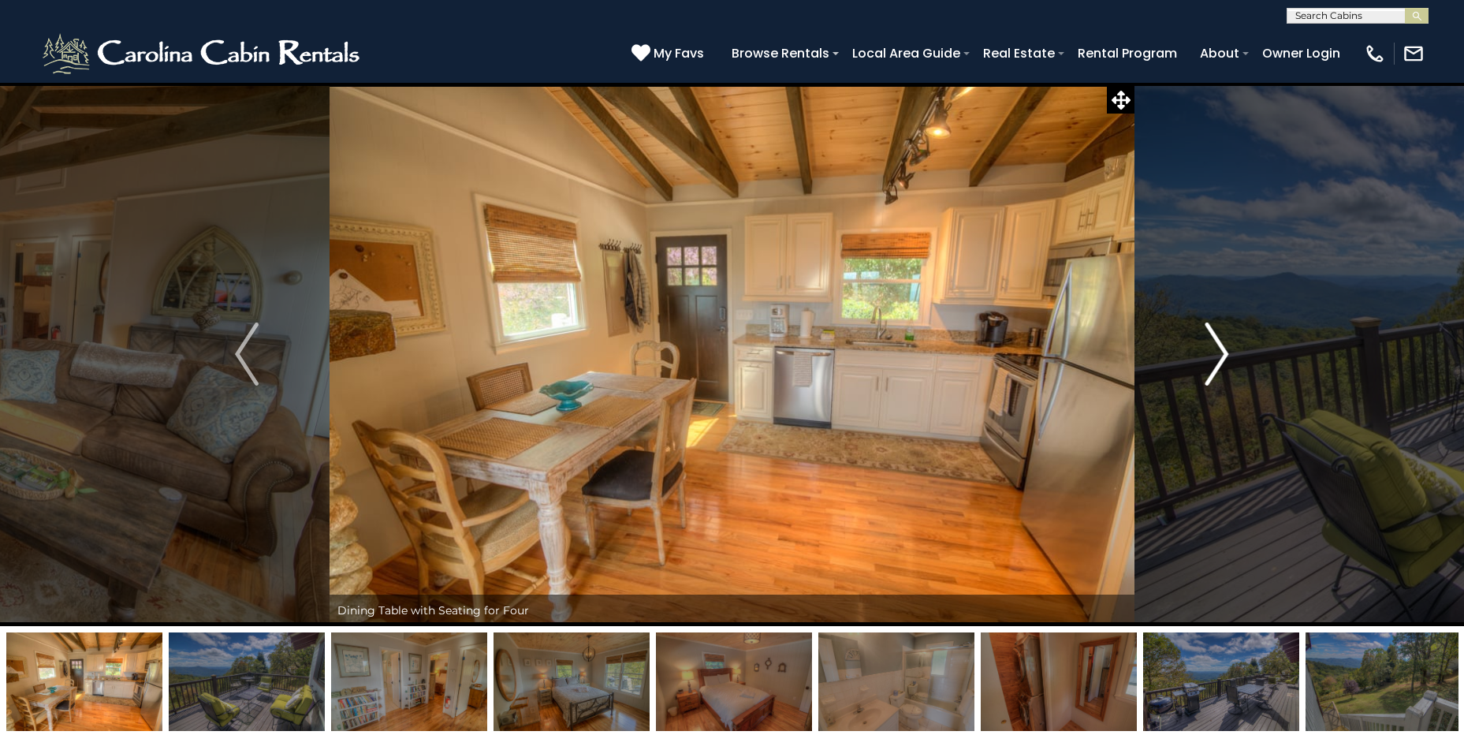
click at [1211, 363] on img "Next" at bounding box center [1217, 353] width 24 height 63
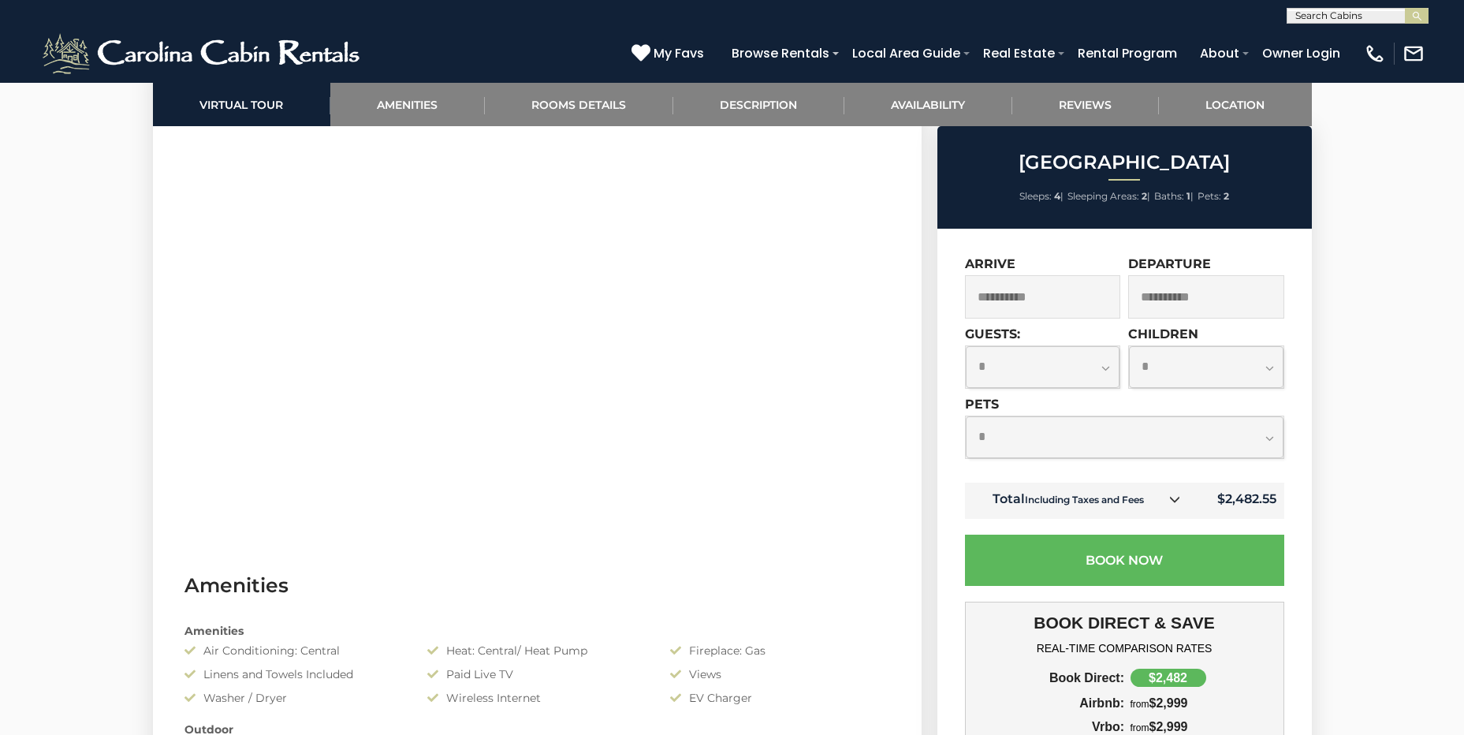
scroll to position [867, 0]
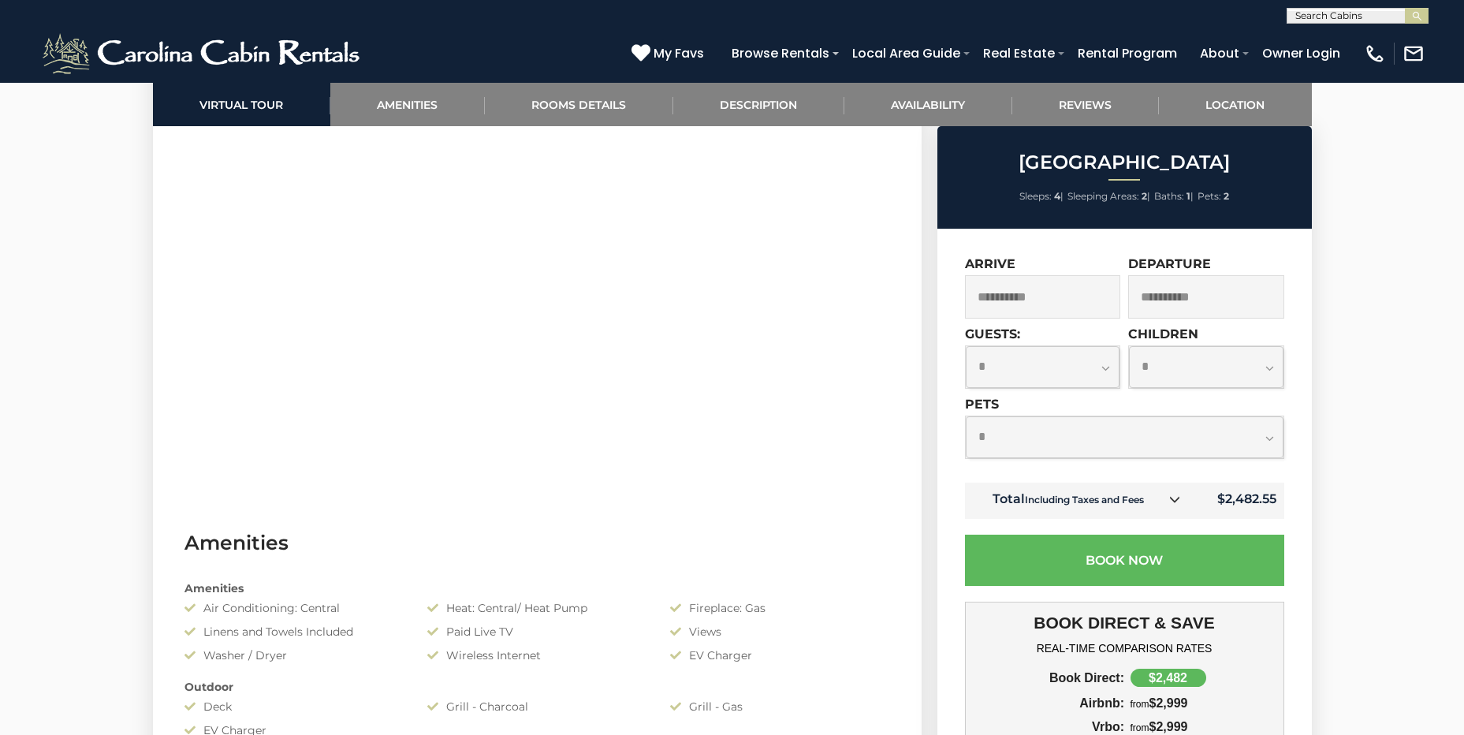
click at [1010, 427] on select "**********" at bounding box center [1125, 437] width 318 height 42
